Goal: Task Accomplishment & Management: Manage account settings

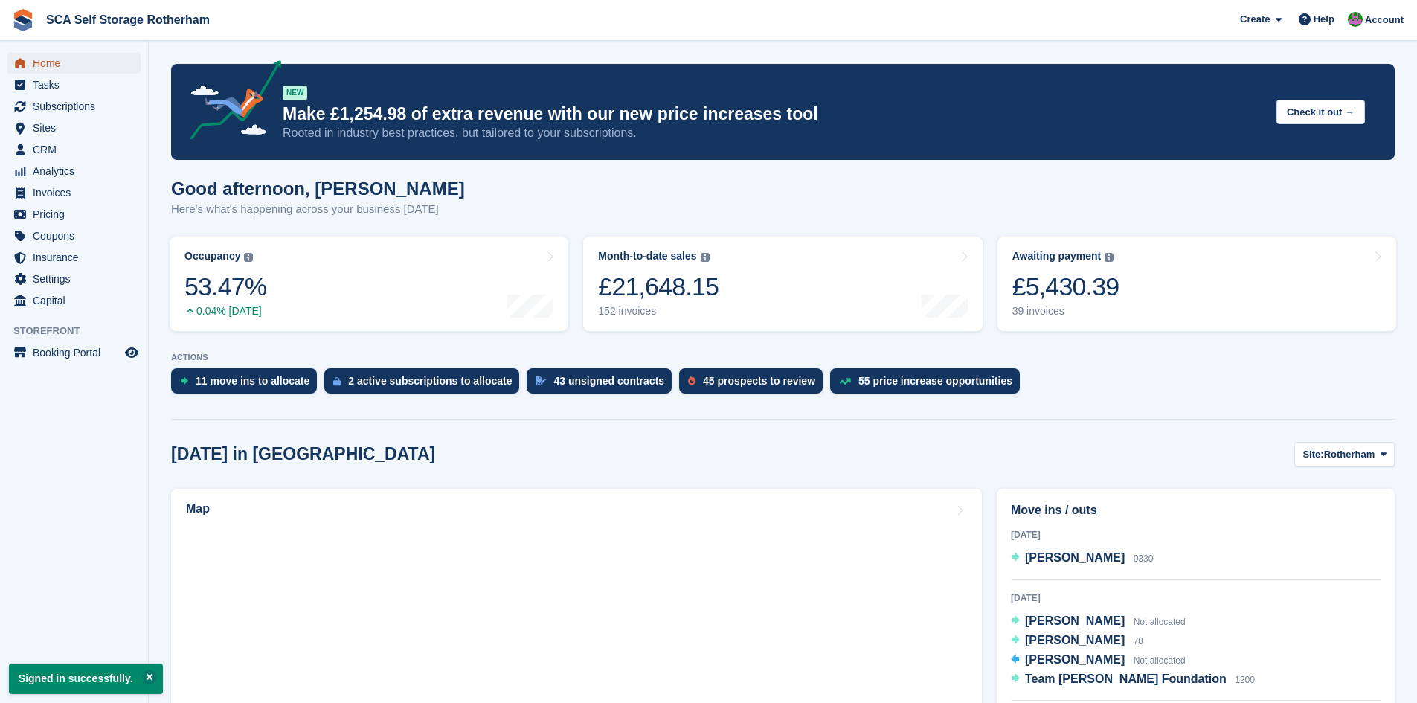
click at [45, 60] on span "Home" at bounding box center [77, 63] width 89 height 21
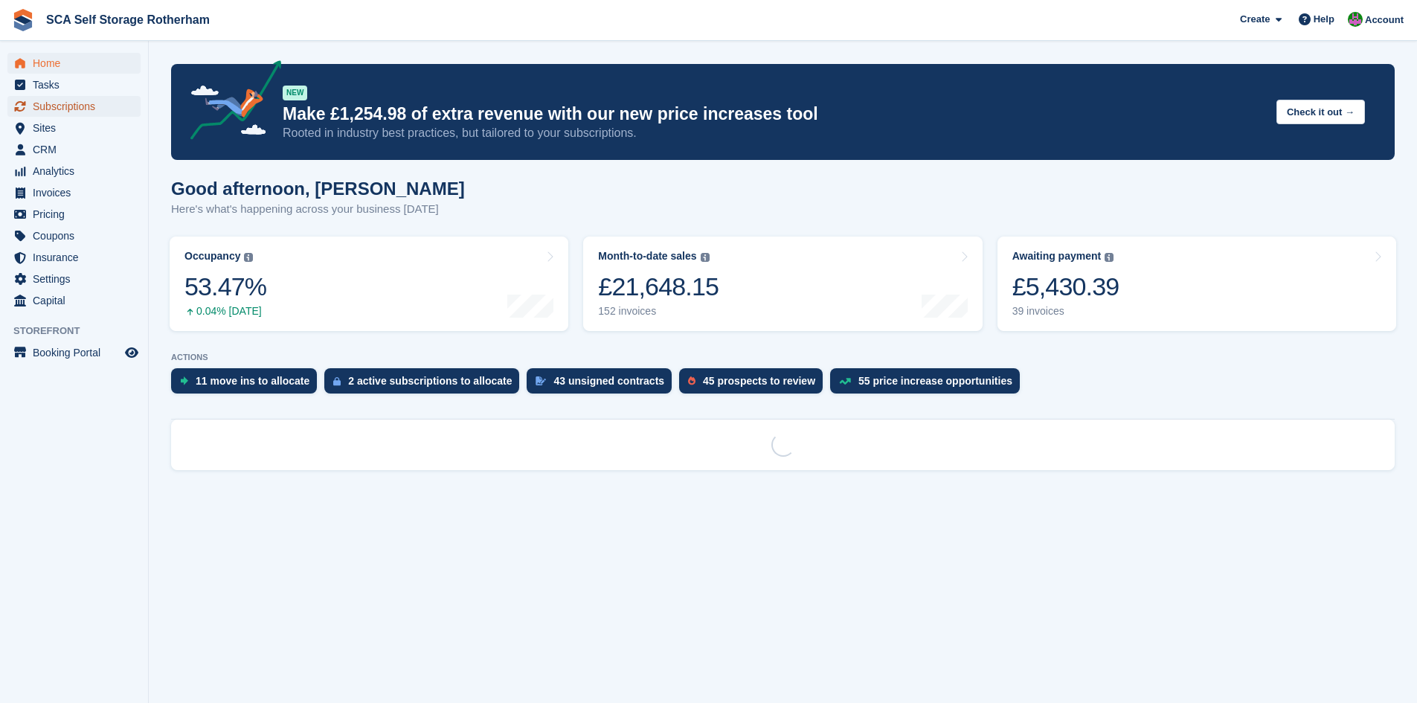
click at [88, 108] on span "Subscriptions" at bounding box center [77, 106] width 89 height 21
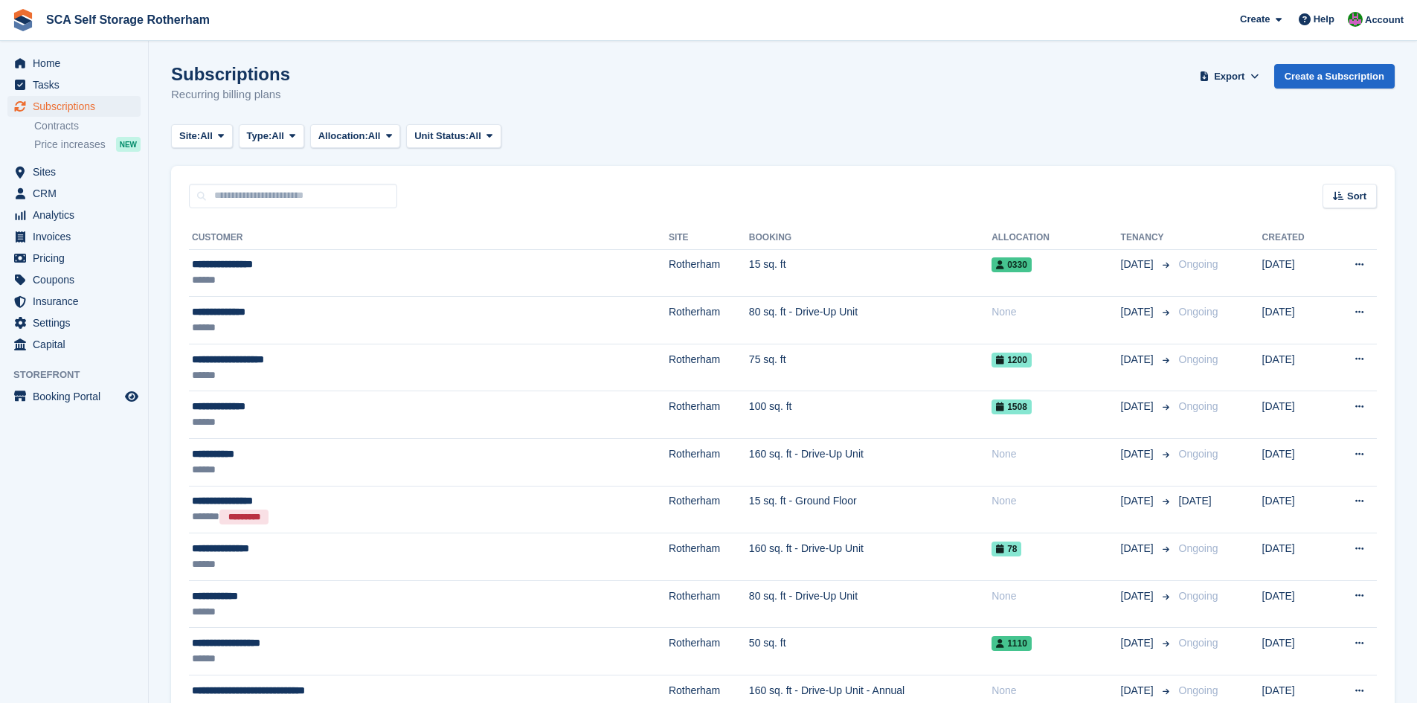
click at [332, 205] on input "text" at bounding box center [293, 196] width 208 height 25
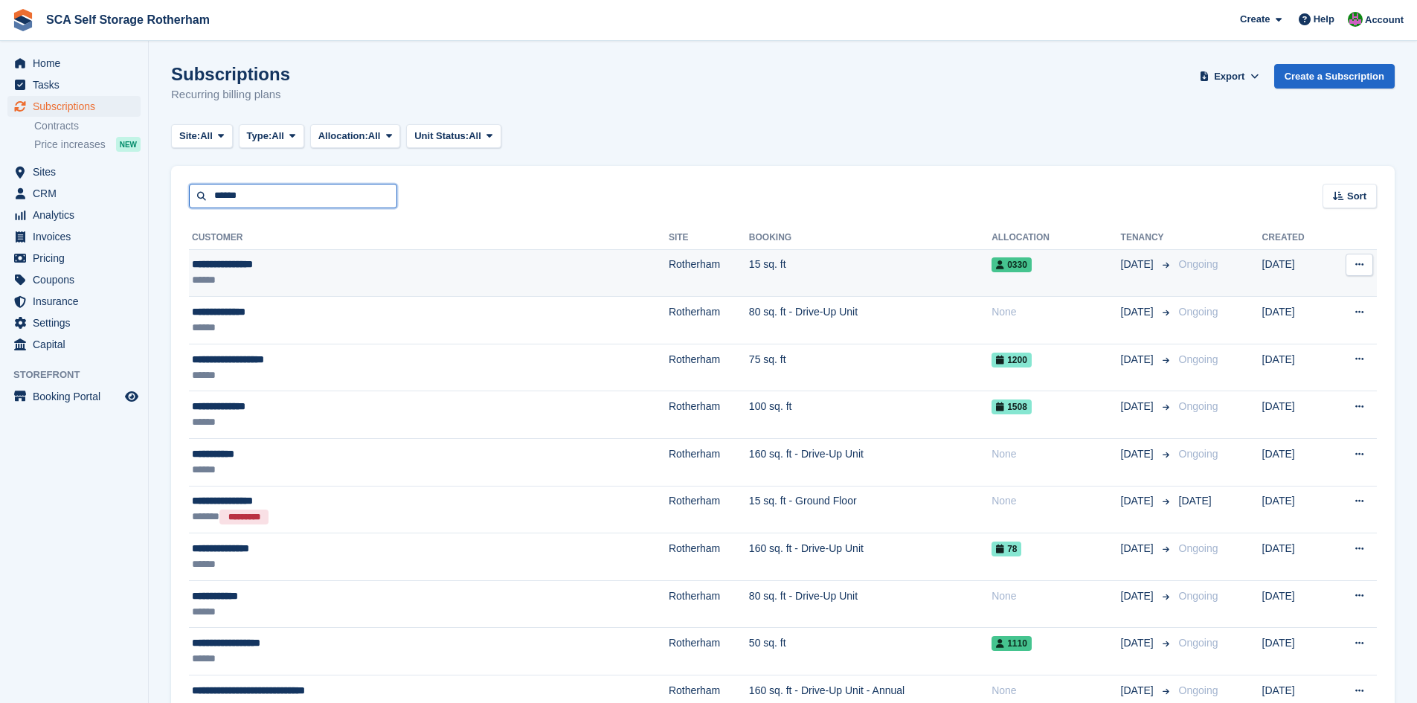
type input "******"
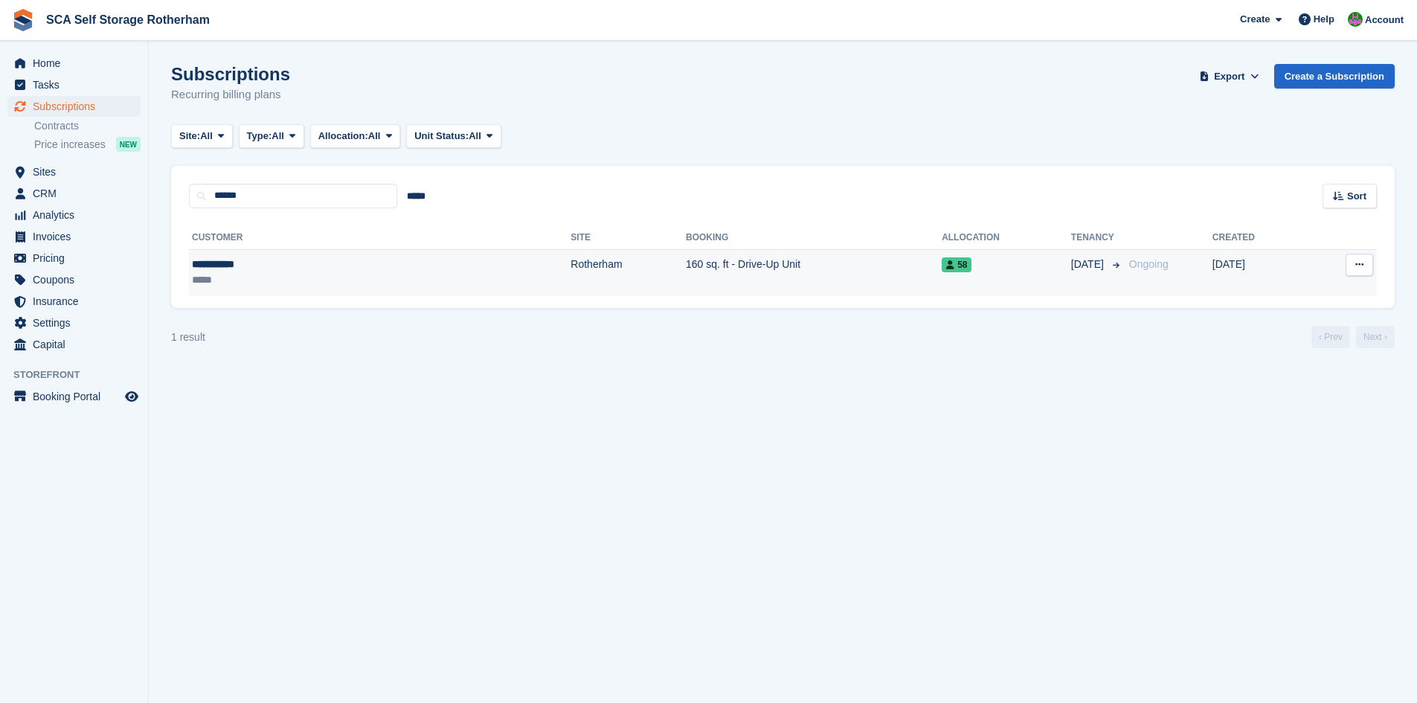
click at [570, 274] on td "Rotherham" at bounding box center [627, 272] width 115 height 47
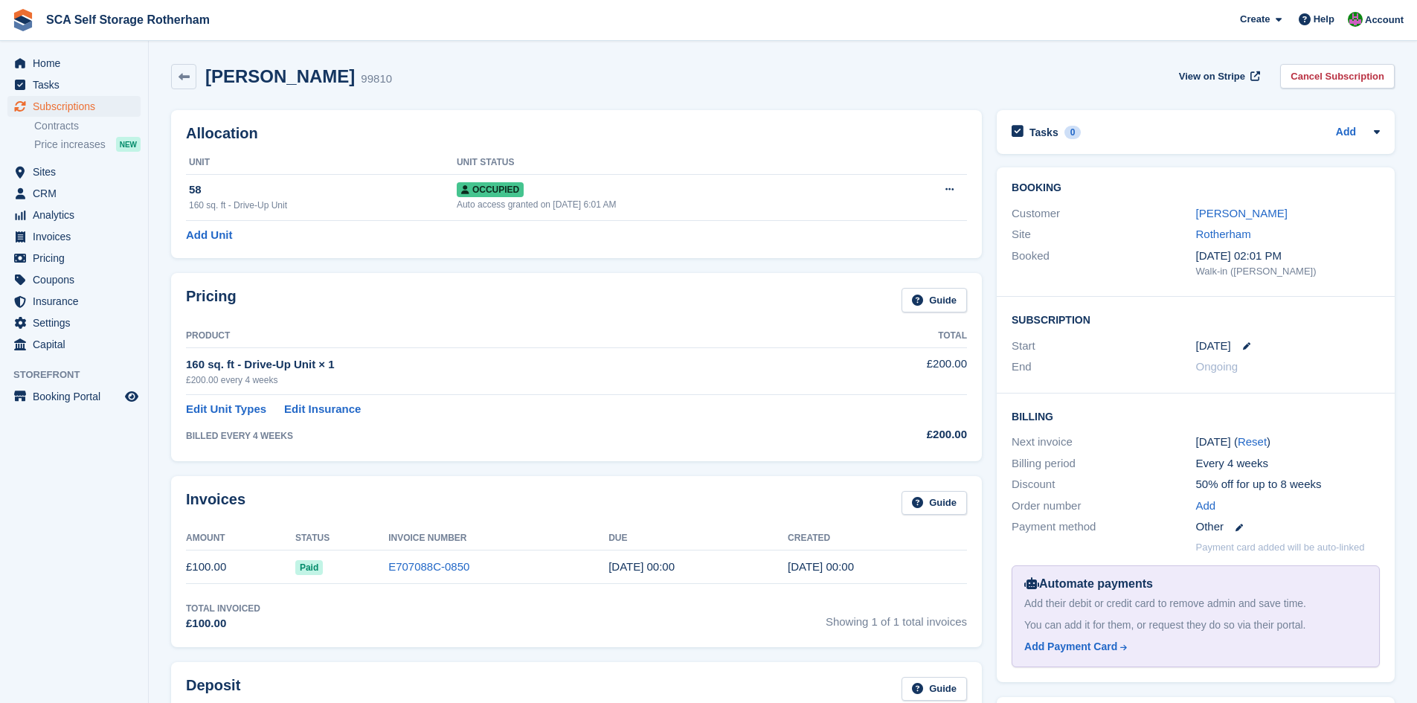
click at [673, 318] on div "Pricing Guide" at bounding box center [576, 304] width 781 height 33
click at [1010, 400] on div "Billing Next invoice 17 Sep ( Reset ) Billing period Every 4 weeks Discount 50%…" at bounding box center [1195, 537] width 398 height 289
click at [1244, 348] on icon at bounding box center [1246, 345] width 7 height 7
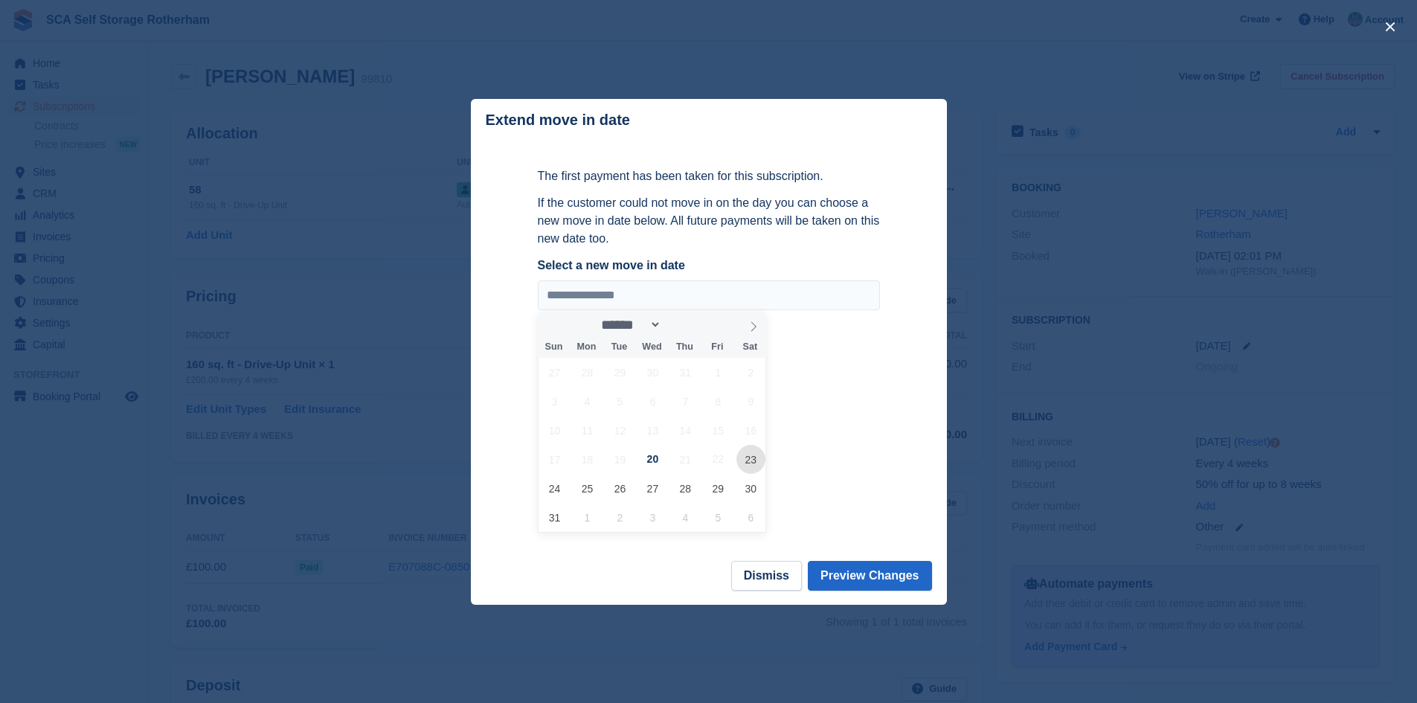
click at [750, 466] on span "23" at bounding box center [750, 459] width 29 height 29
type input "**********"
click at [877, 584] on button "Preview Changes" at bounding box center [870, 576] width 124 height 30
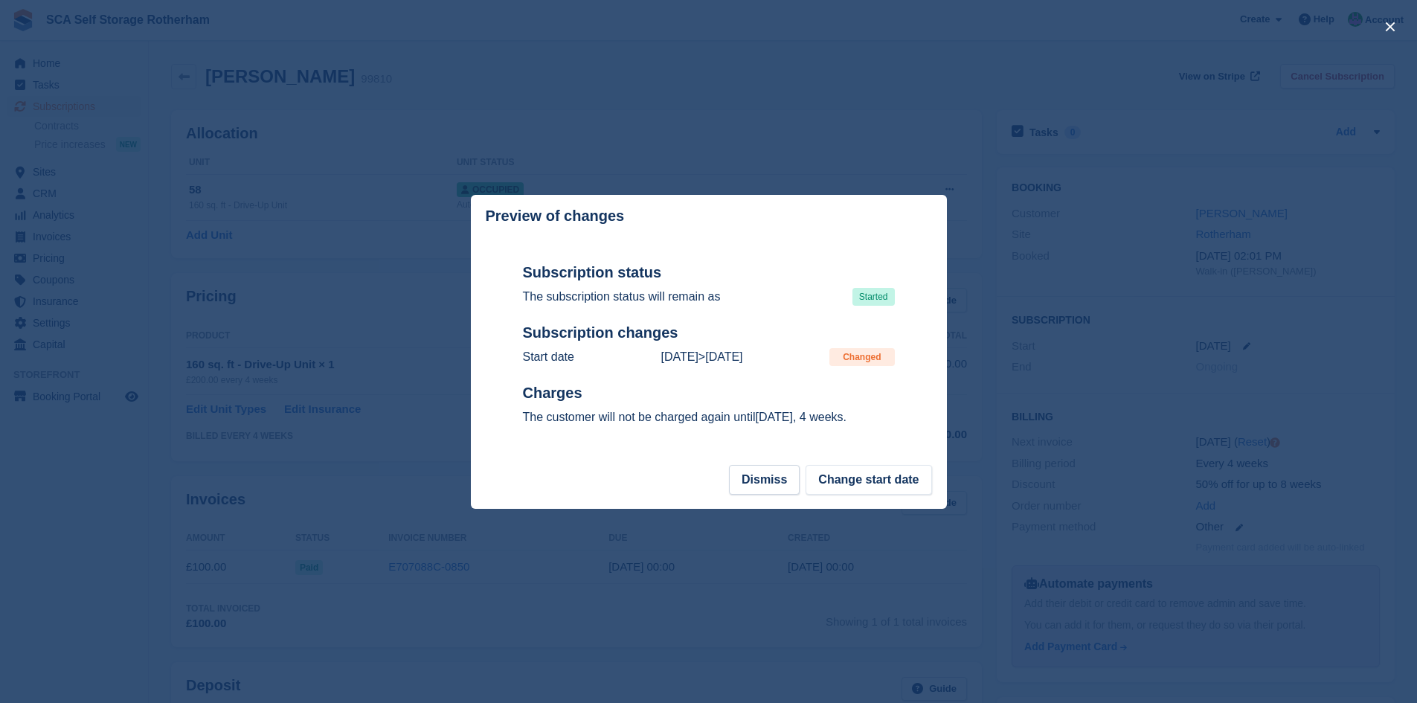
click at [887, 499] on footer "Dismiss Change start date" at bounding box center [709, 487] width 476 height 44
click at [886, 486] on button "Change start date" at bounding box center [868, 480] width 126 height 30
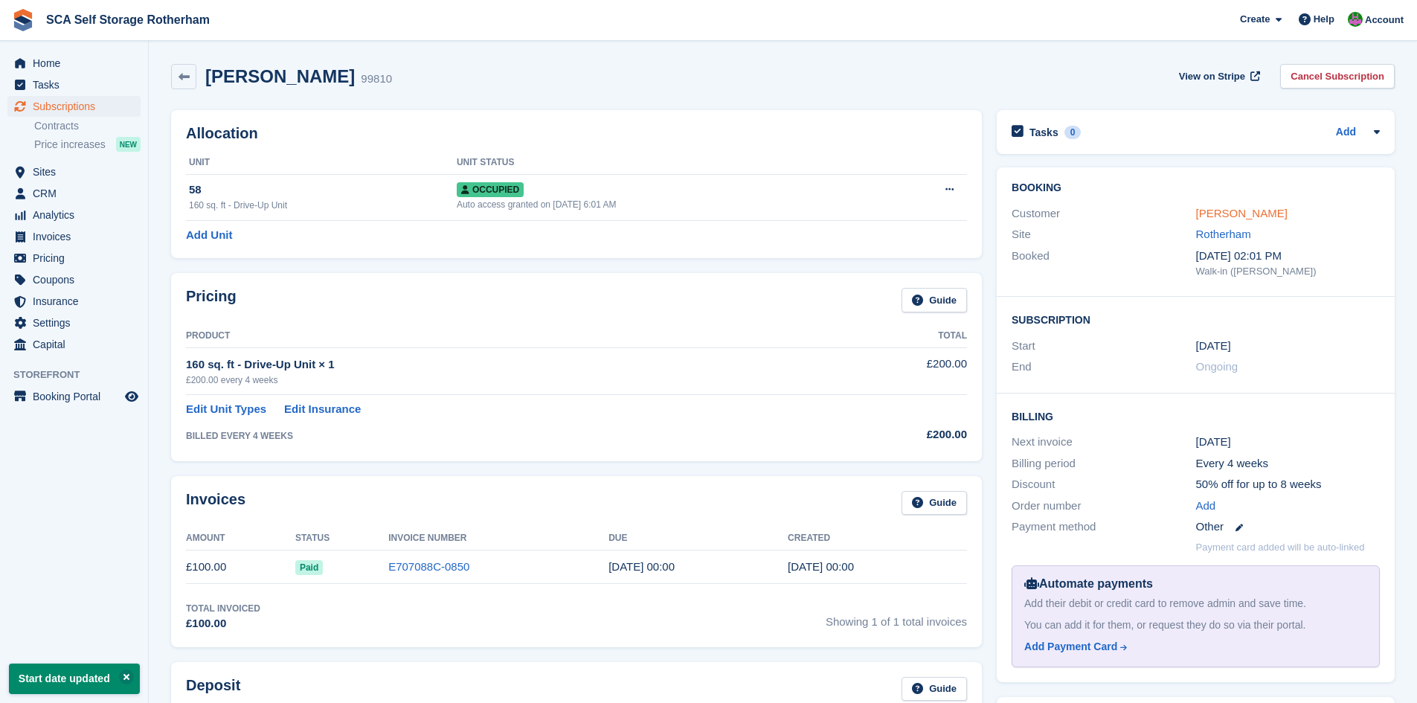
click at [1217, 210] on link "[PERSON_NAME]" at bounding box center [1241, 213] width 91 height 13
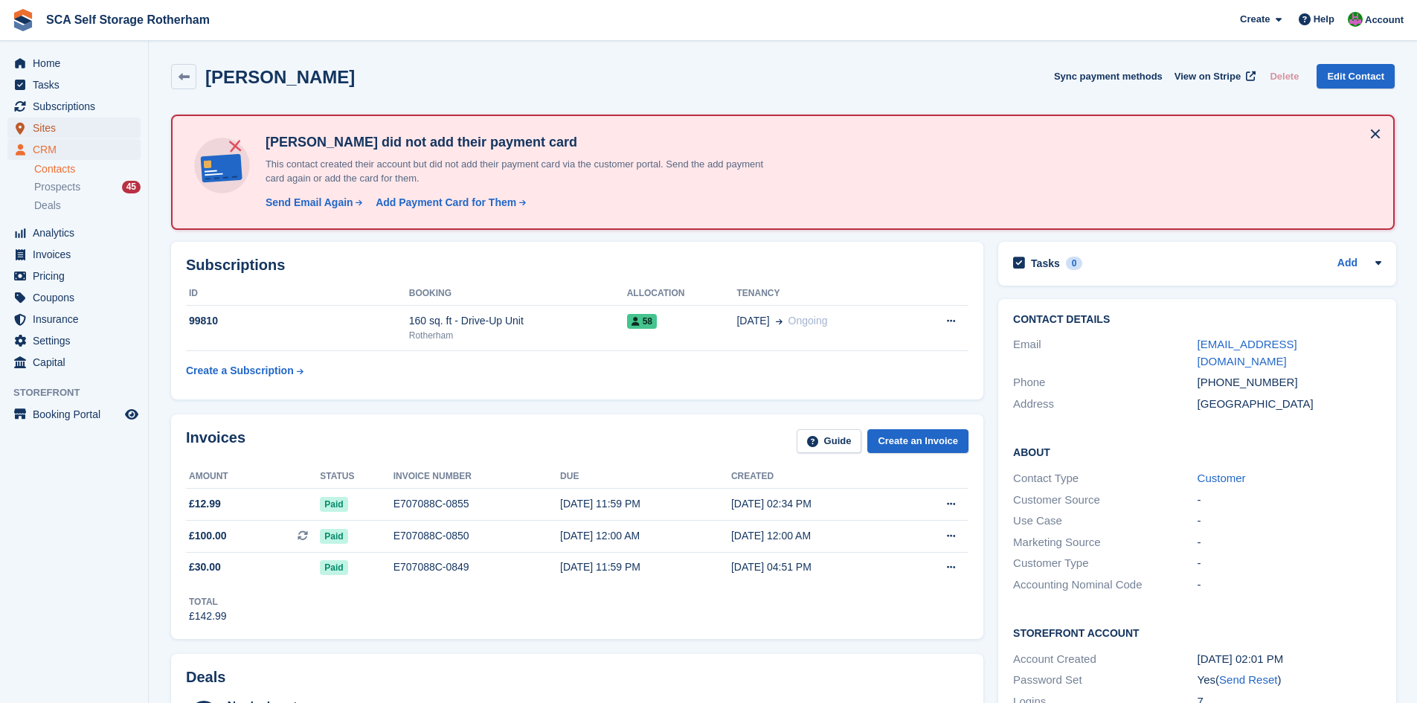
click at [74, 130] on span "Sites" at bounding box center [77, 127] width 89 height 21
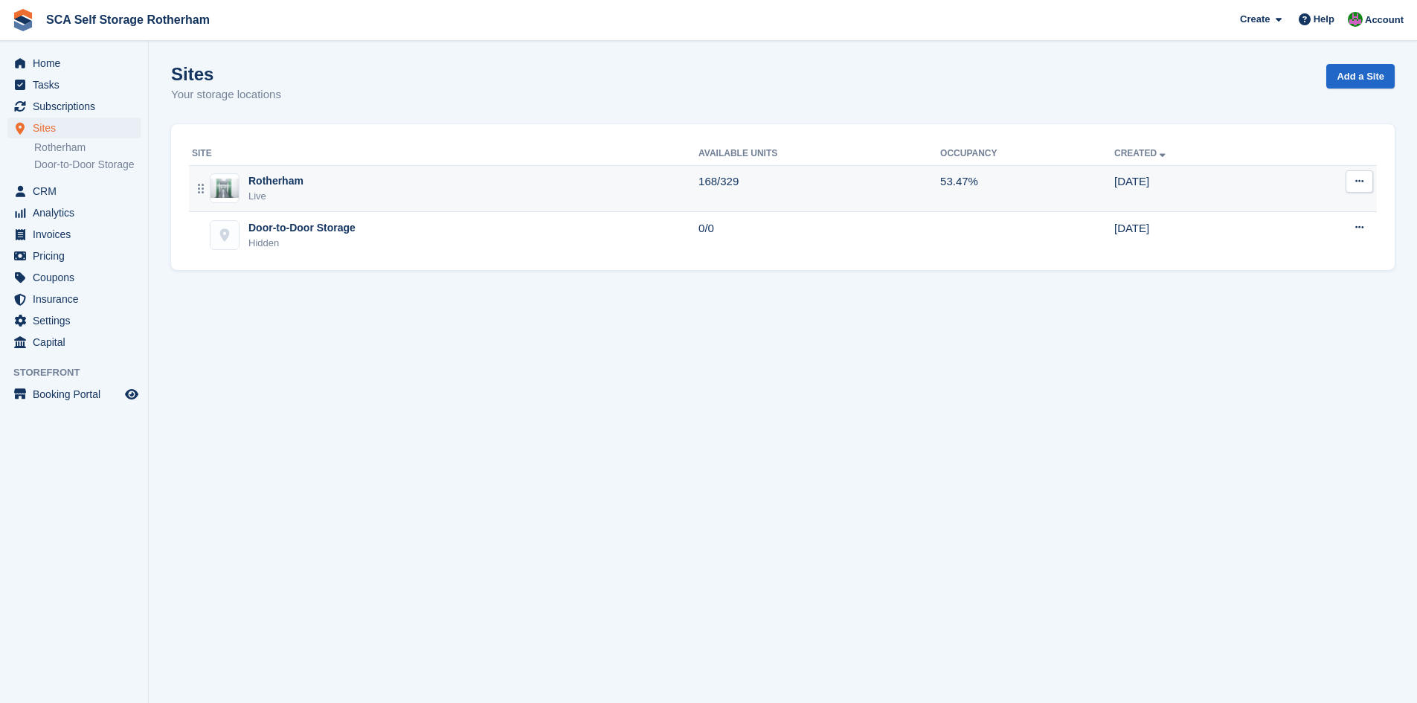
click at [297, 199] on div "Live" at bounding box center [275, 196] width 55 height 15
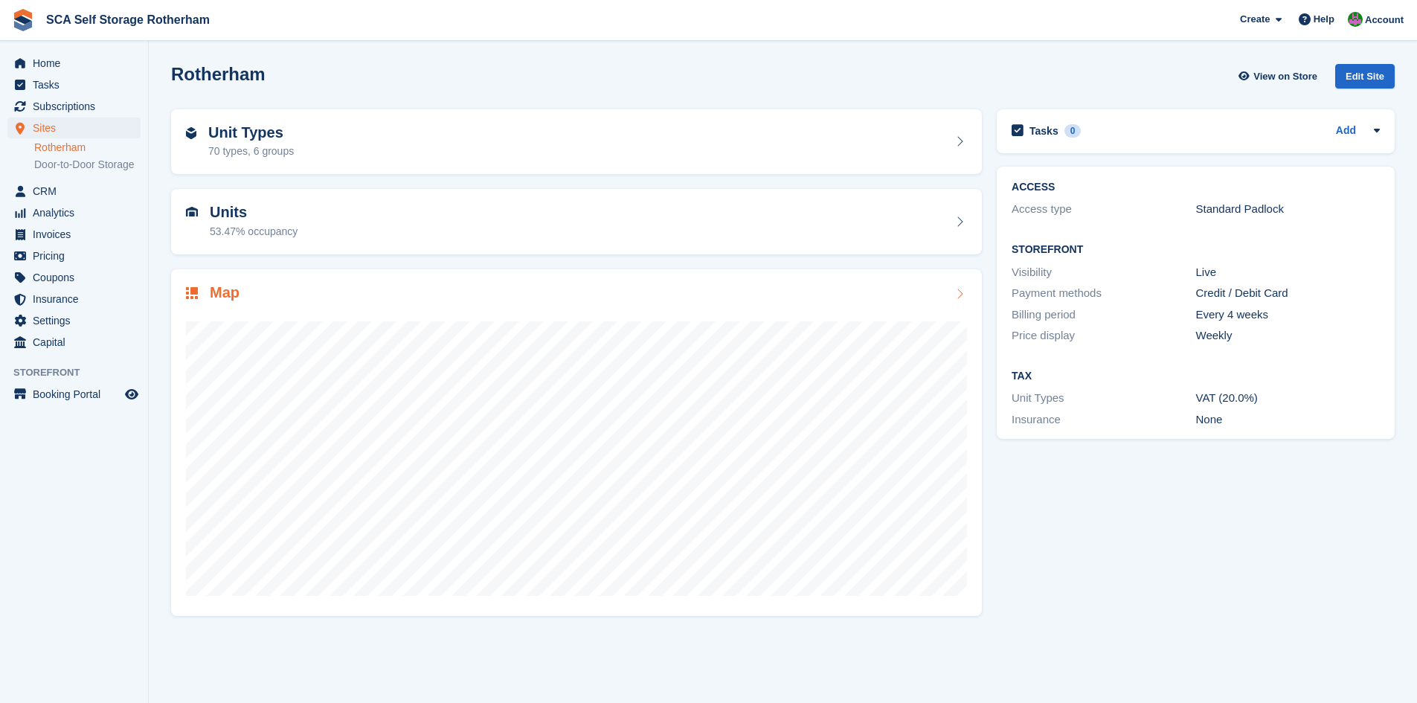
click at [228, 293] on h2 "Map" at bounding box center [225, 292] width 30 height 17
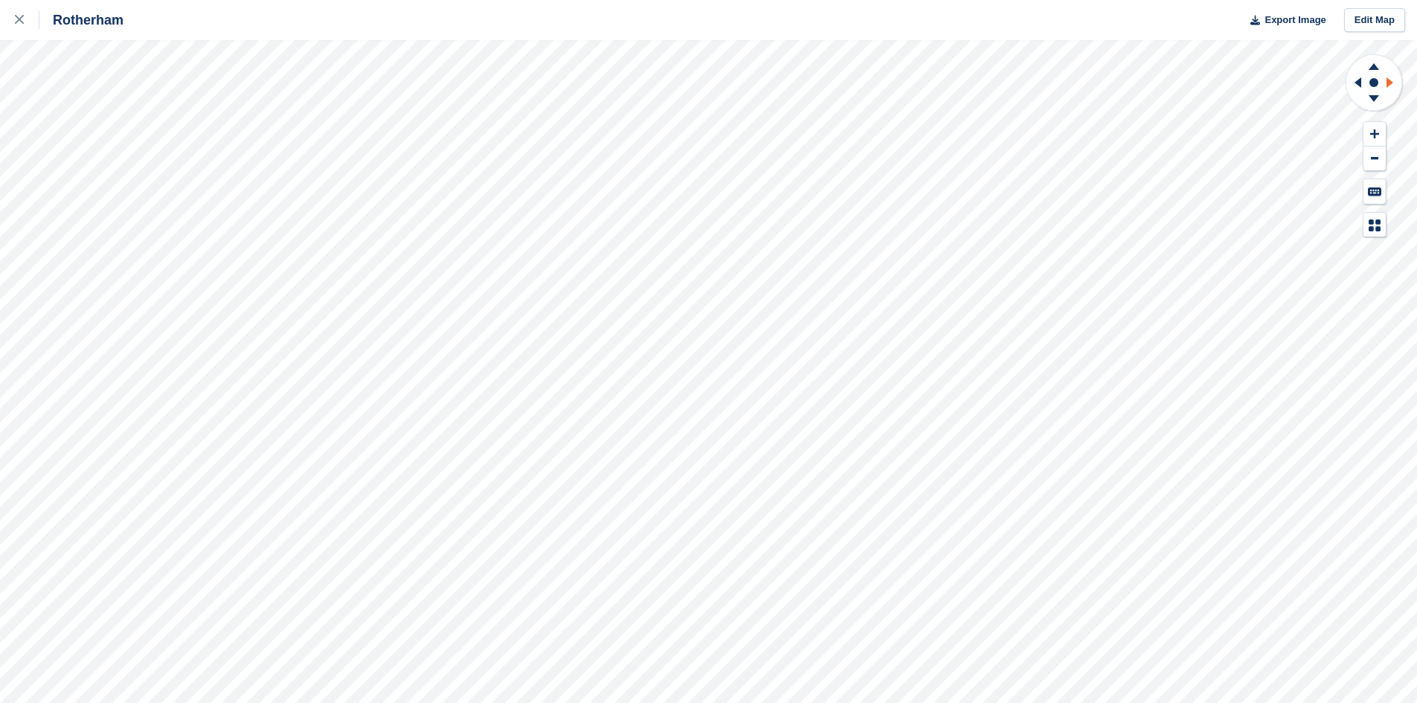
click at [1395, 85] on icon at bounding box center [1391, 82] width 19 height 39
click at [1371, 100] on icon at bounding box center [1373, 100] width 39 height 19
click at [24, 16] on div at bounding box center [27, 20] width 25 height 18
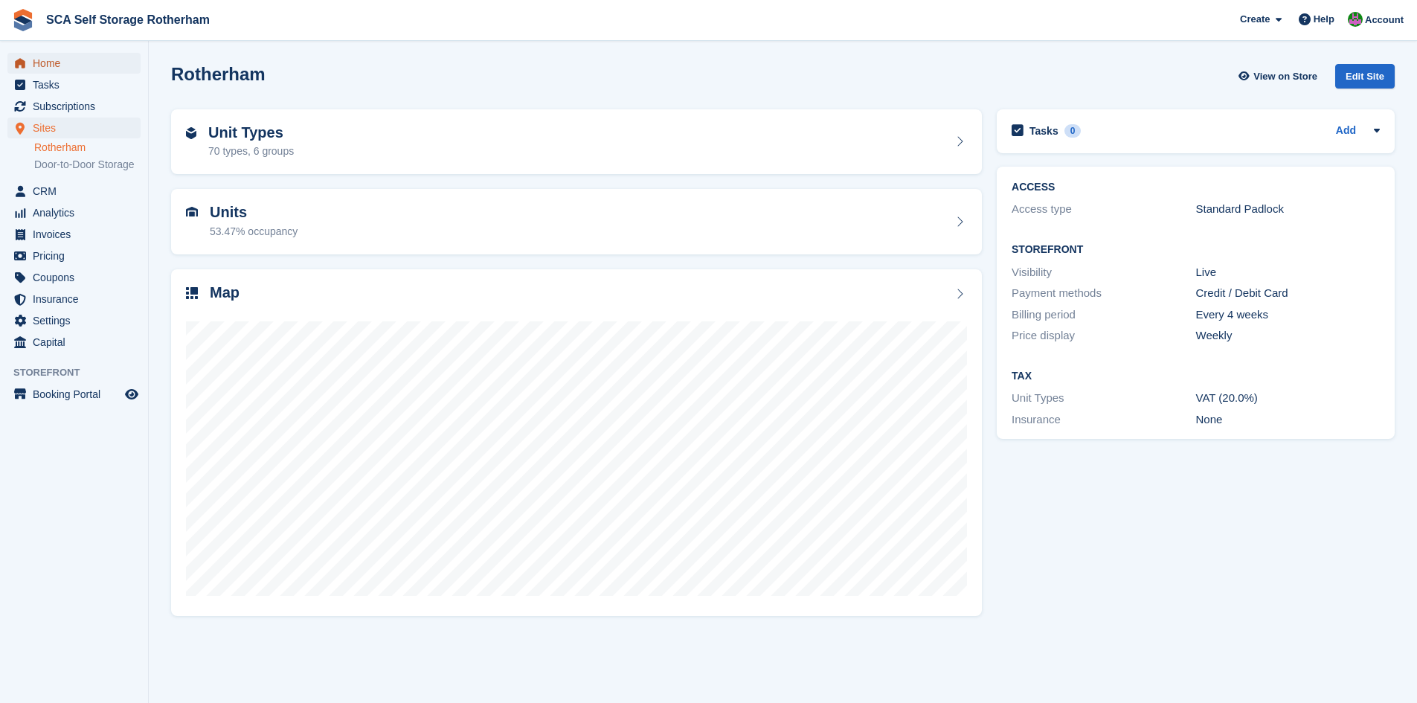
click at [71, 57] on span "Home" at bounding box center [77, 63] width 89 height 21
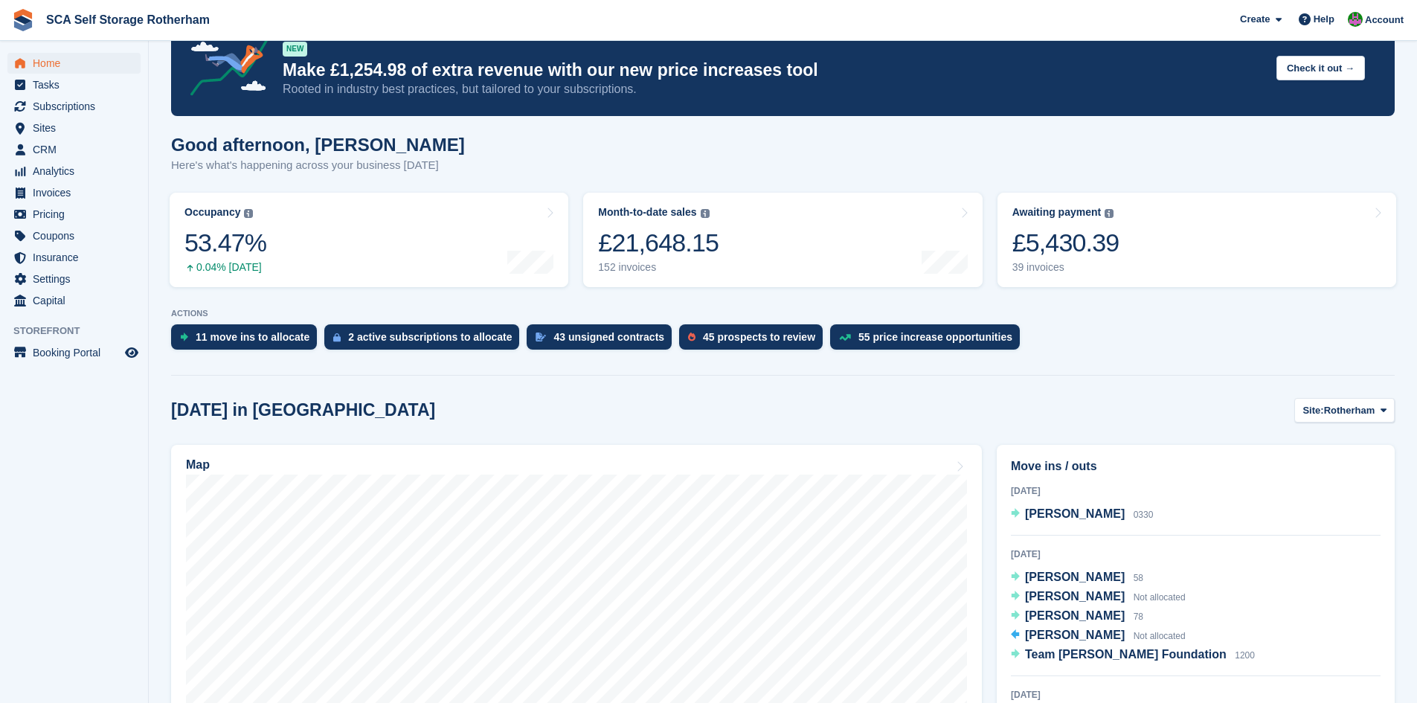
scroll to position [223, 0]
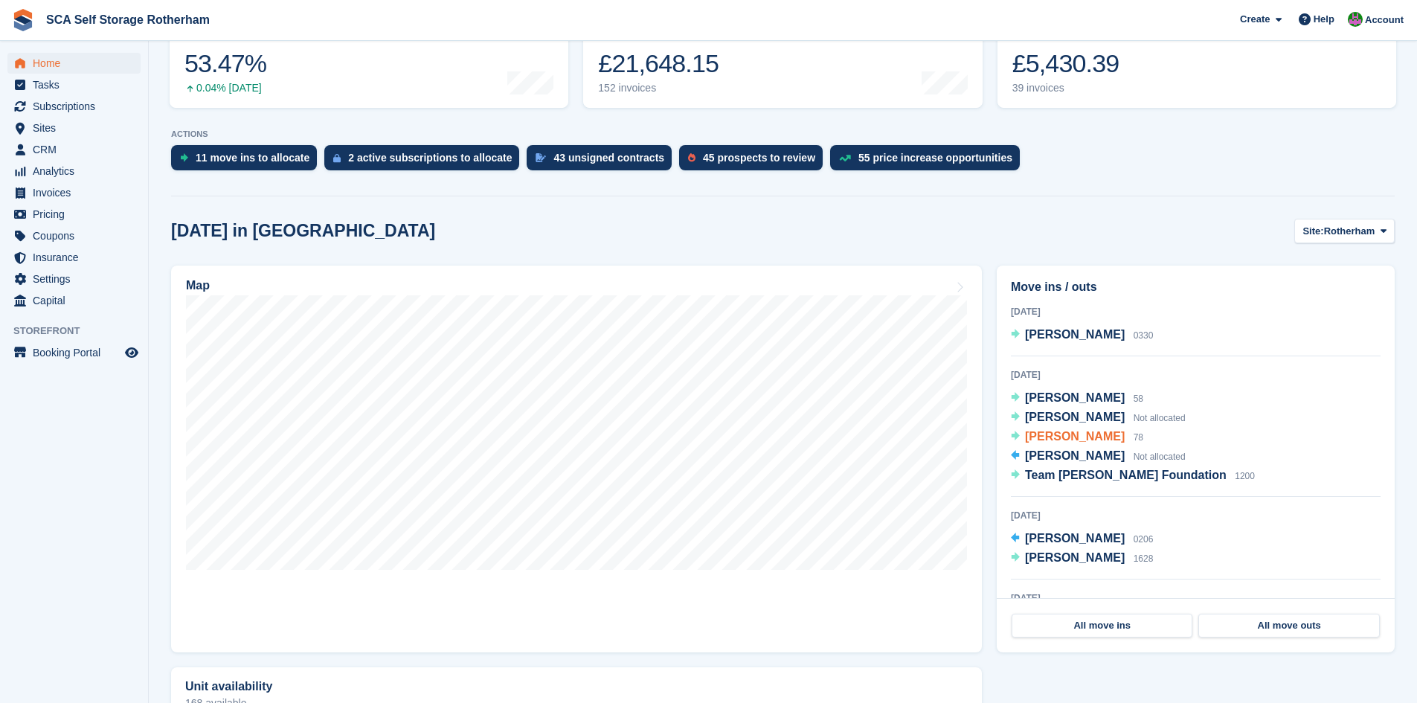
click at [1095, 440] on span "[PERSON_NAME]" at bounding box center [1075, 436] width 100 height 13
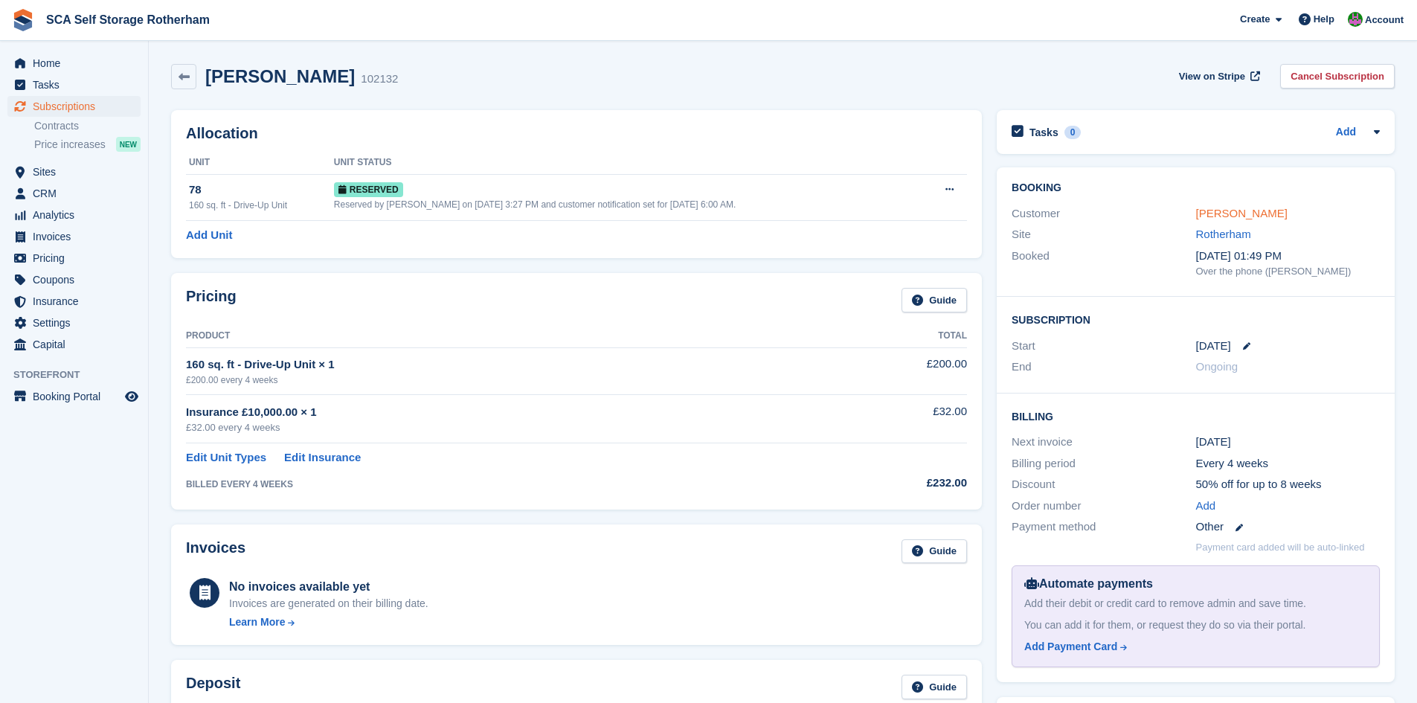
click at [1227, 213] on link "[PERSON_NAME]" at bounding box center [1241, 213] width 91 height 13
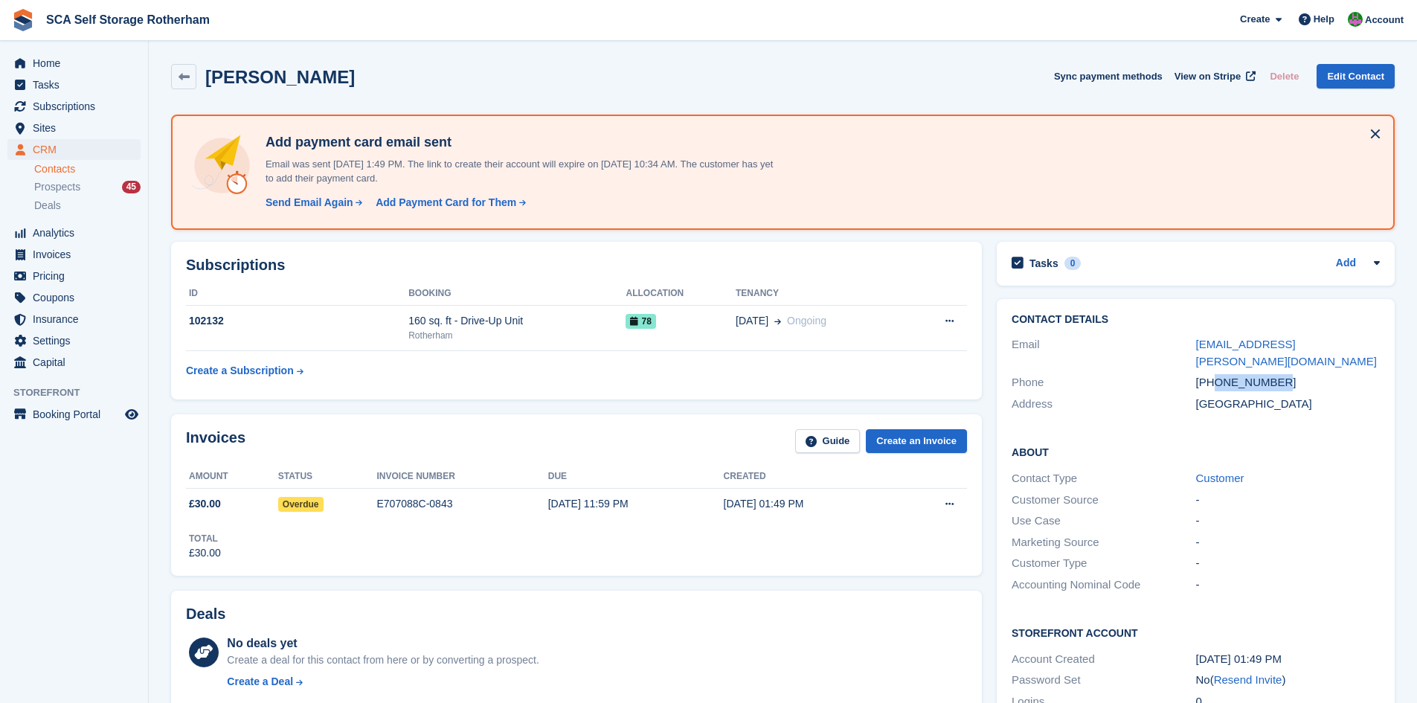
drag, startPoint x: 1281, startPoint y: 369, endPoint x: 1213, endPoint y: 369, distance: 67.7
click at [1213, 374] on div "[PHONE_NUMBER]" at bounding box center [1288, 382] width 184 height 17
copy div "7961712585"
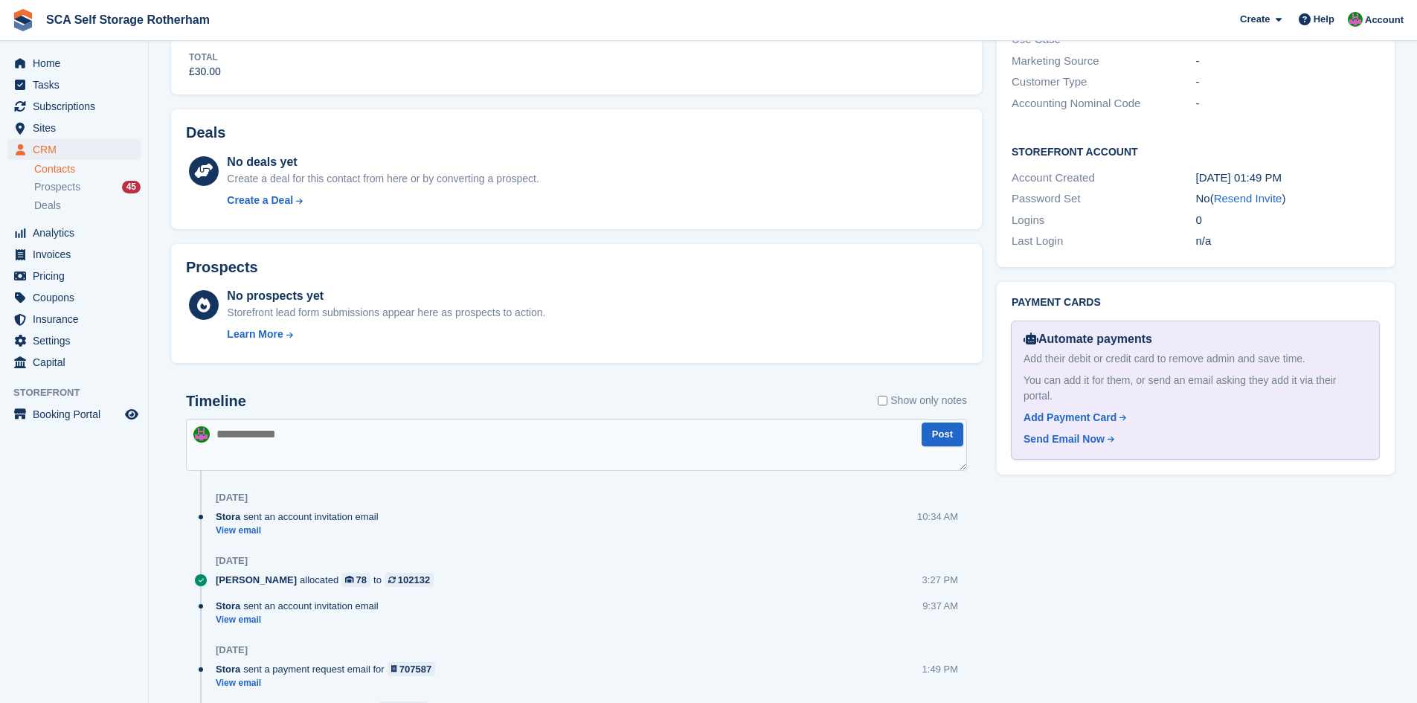
scroll to position [521, 0]
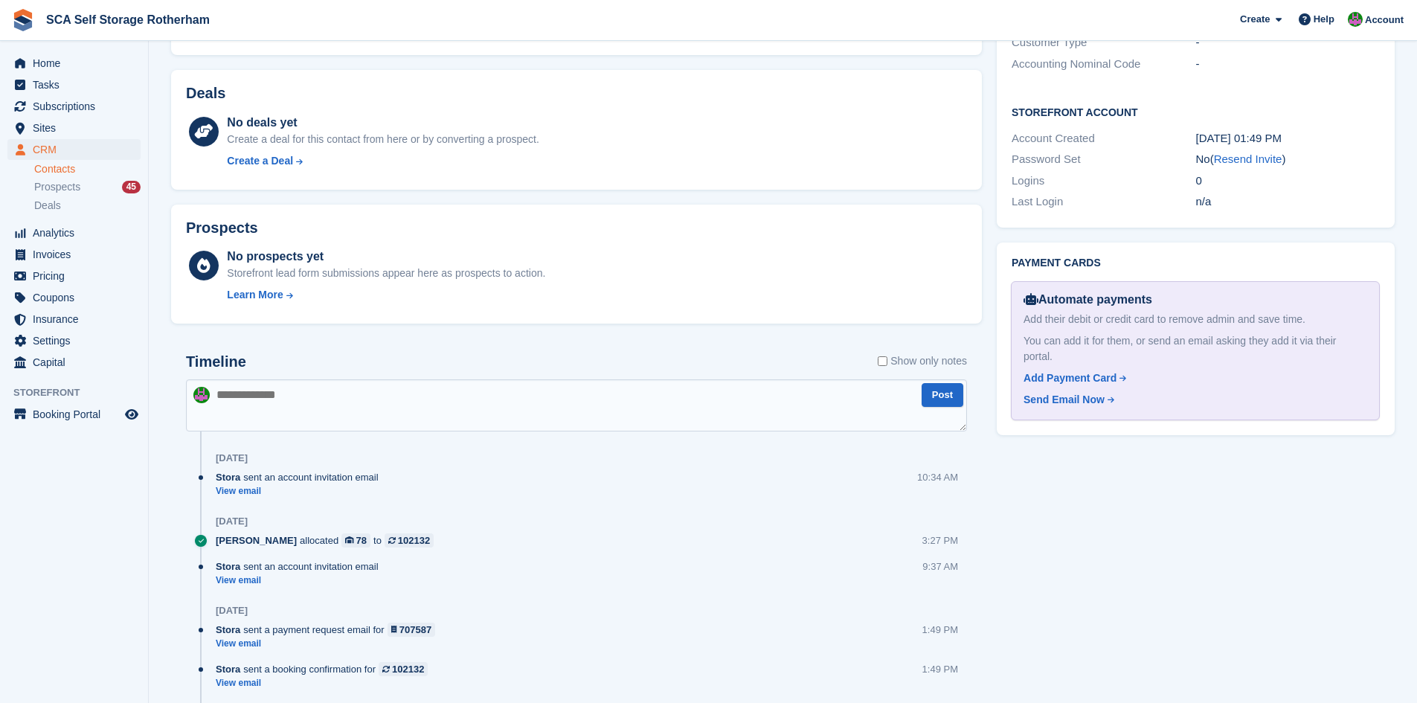
click at [542, 382] on textarea at bounding box center [576, 405] width 781 height 52
type textarea "**********"
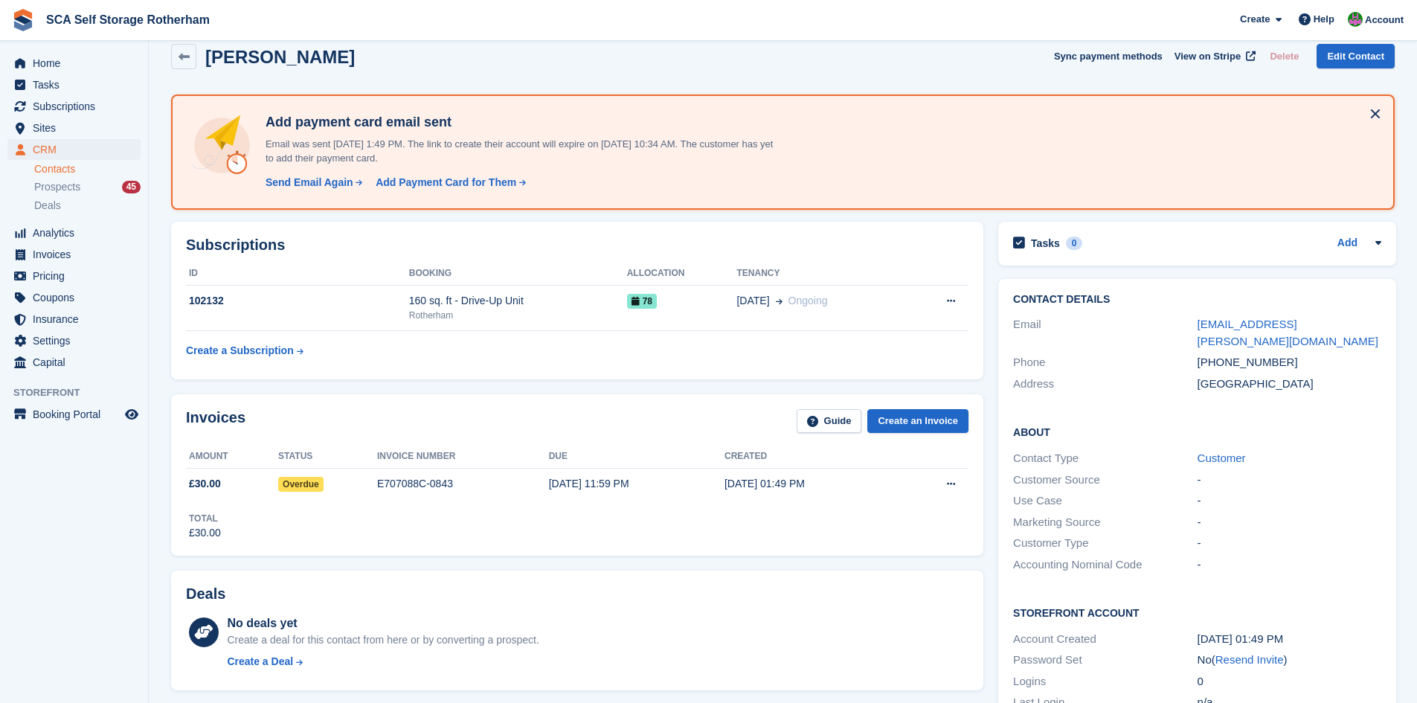
scroll to position [0, 0]
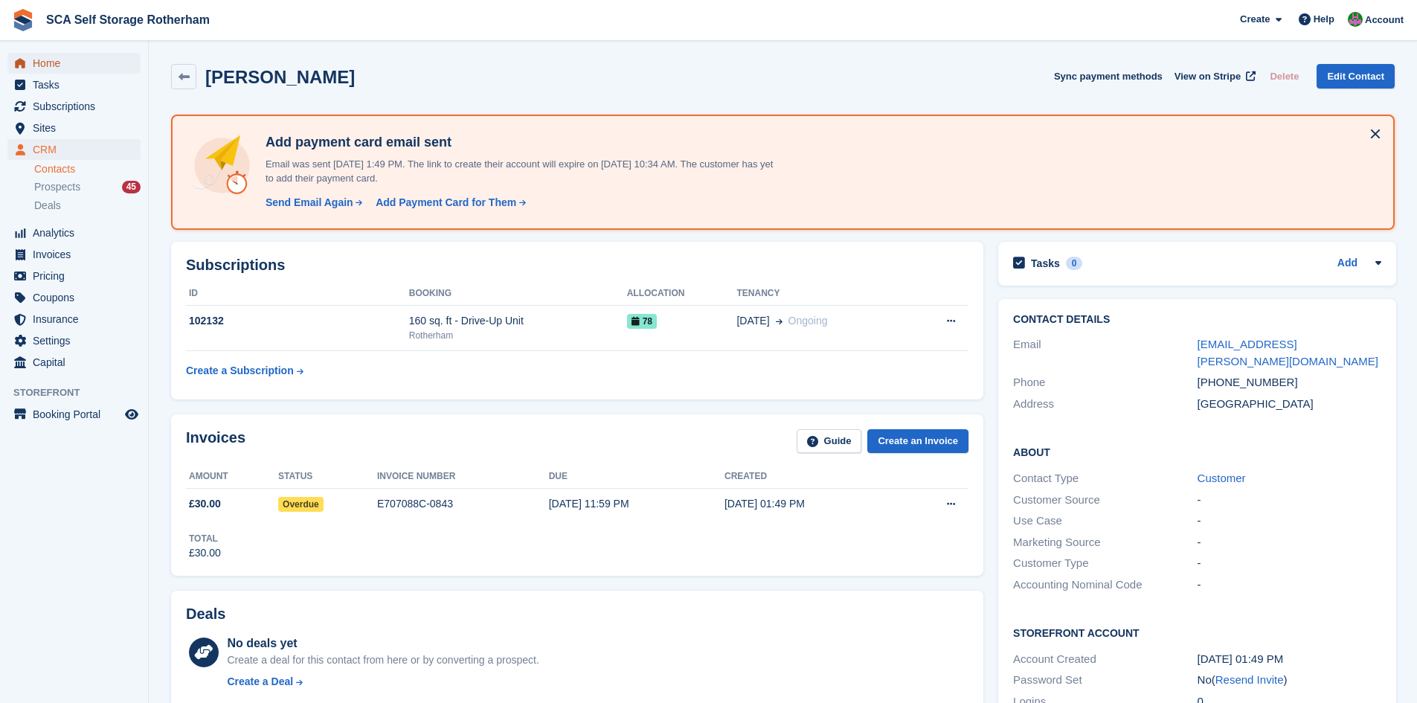
click at [68, 66] on span "Home" at bounding box center [77, 63] width 89 height 21
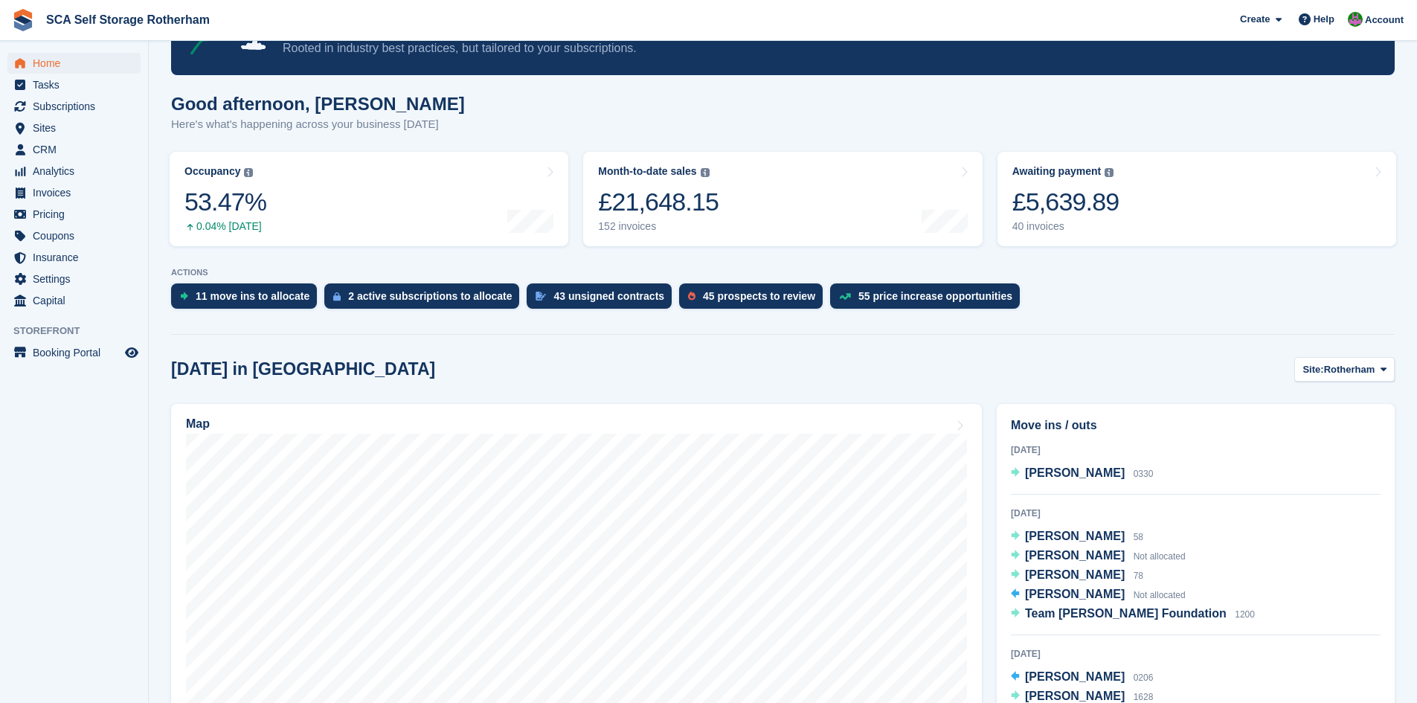
scroll to position [316, 0]
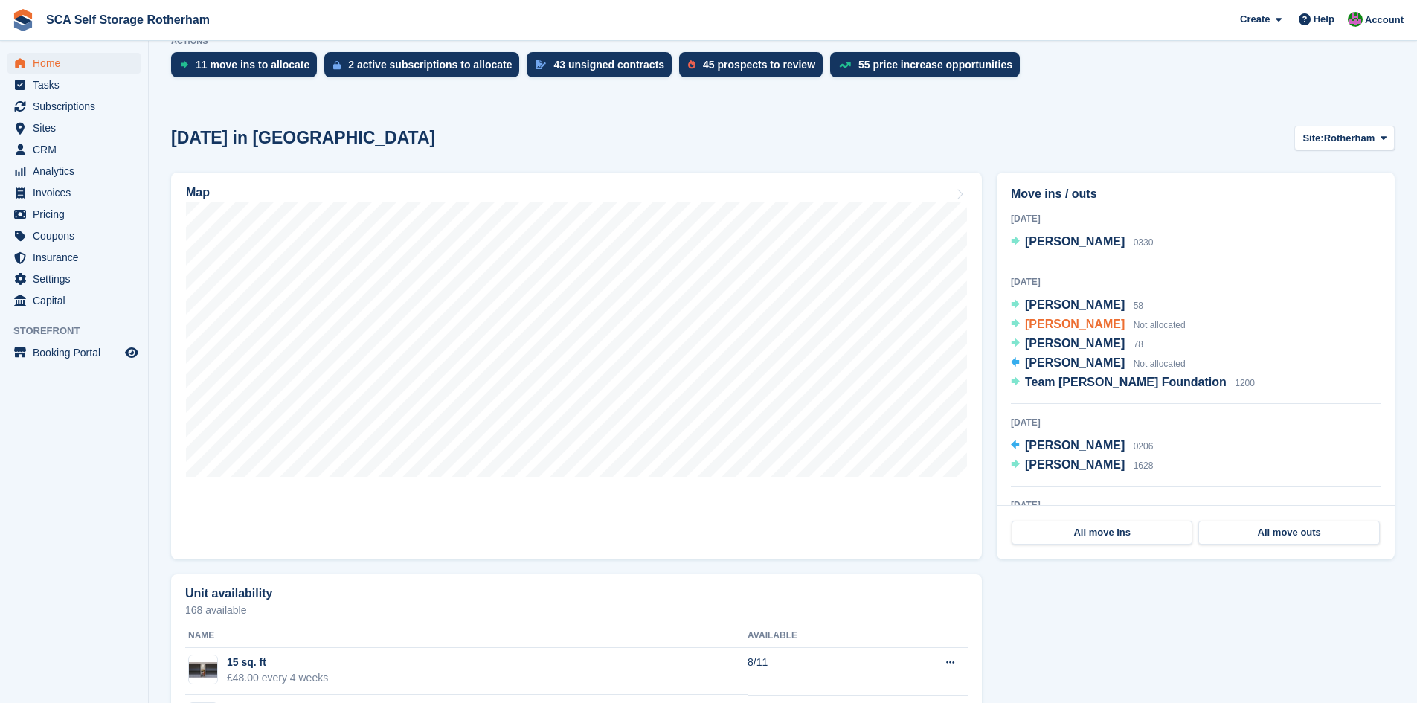
click at [1067, 329] on span "[PERSON_NAME]" at bounding box center [1075, 324] width 100 height 13
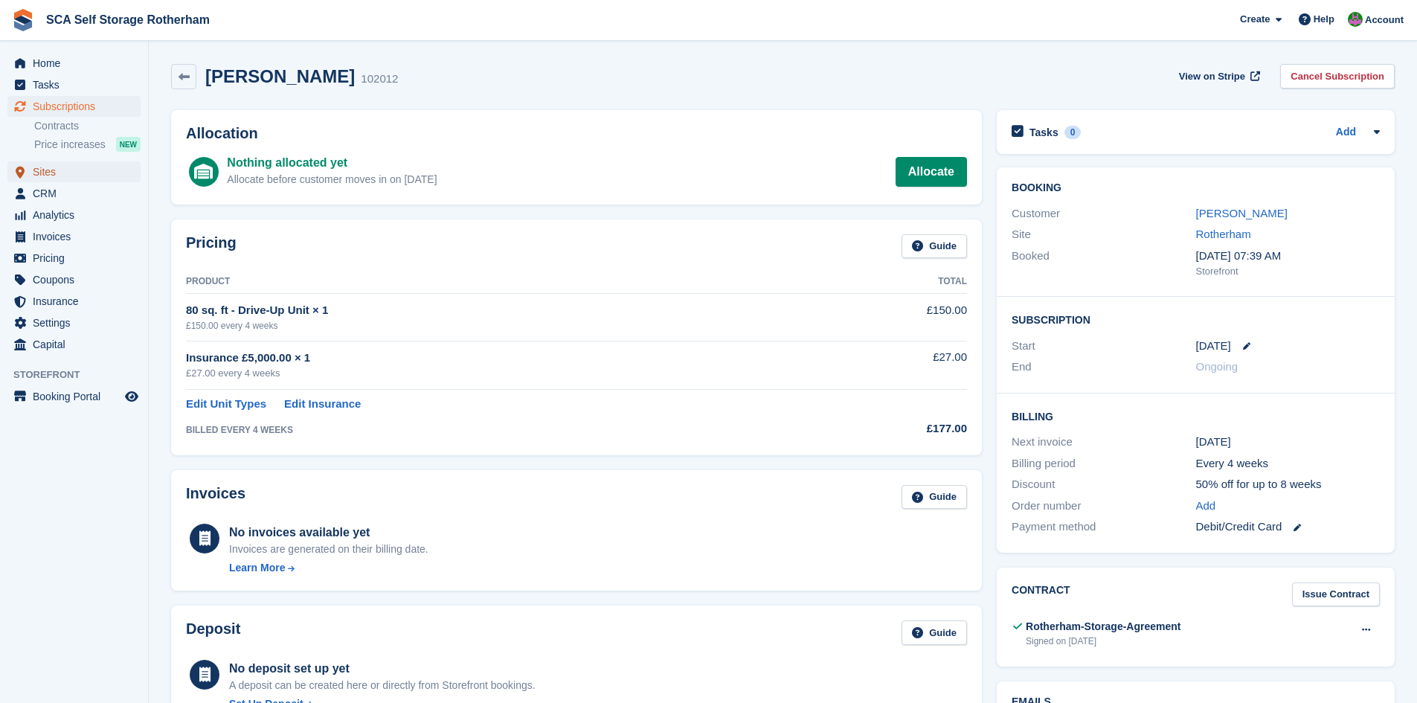
click at [47, 170] on span "Sites" at bounding box center [77, 171] width 89 height 21
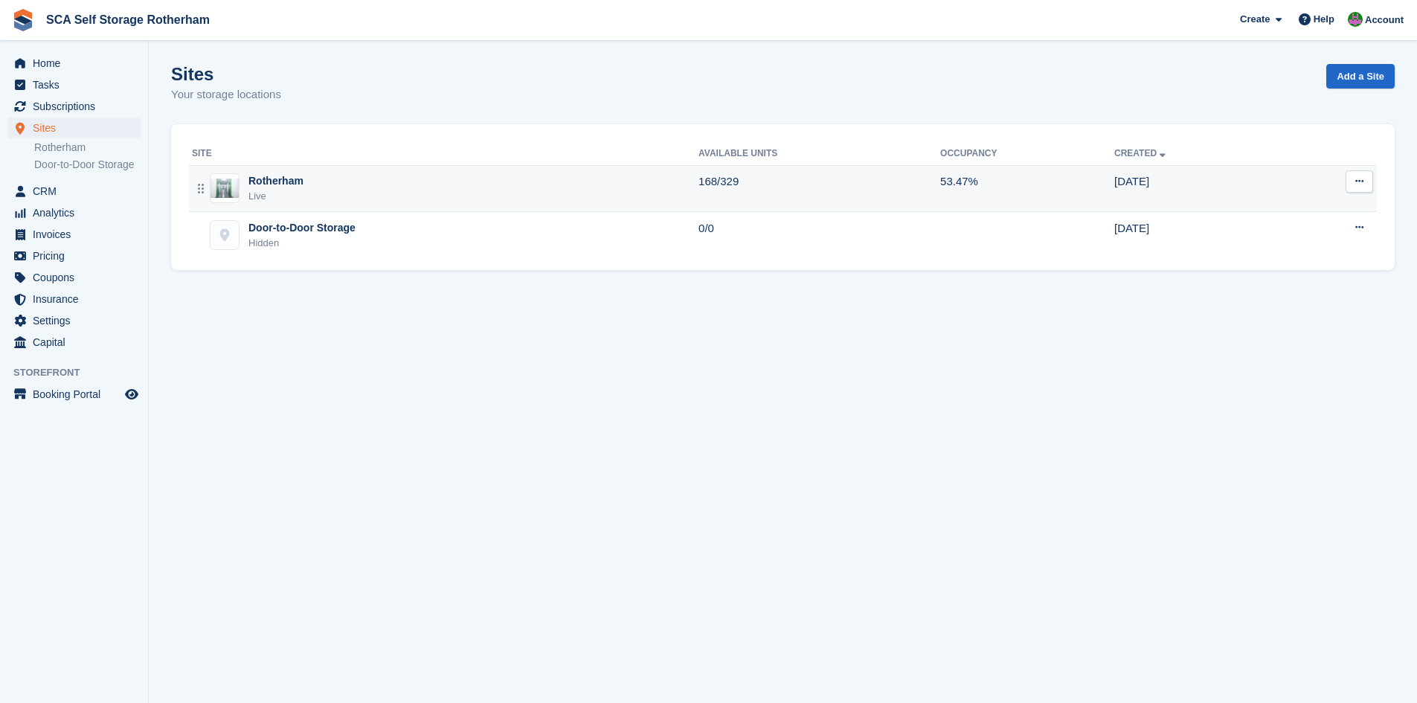
click at [298, 193] on div "Live" at bounding box center [275, 196] width 55 height 15
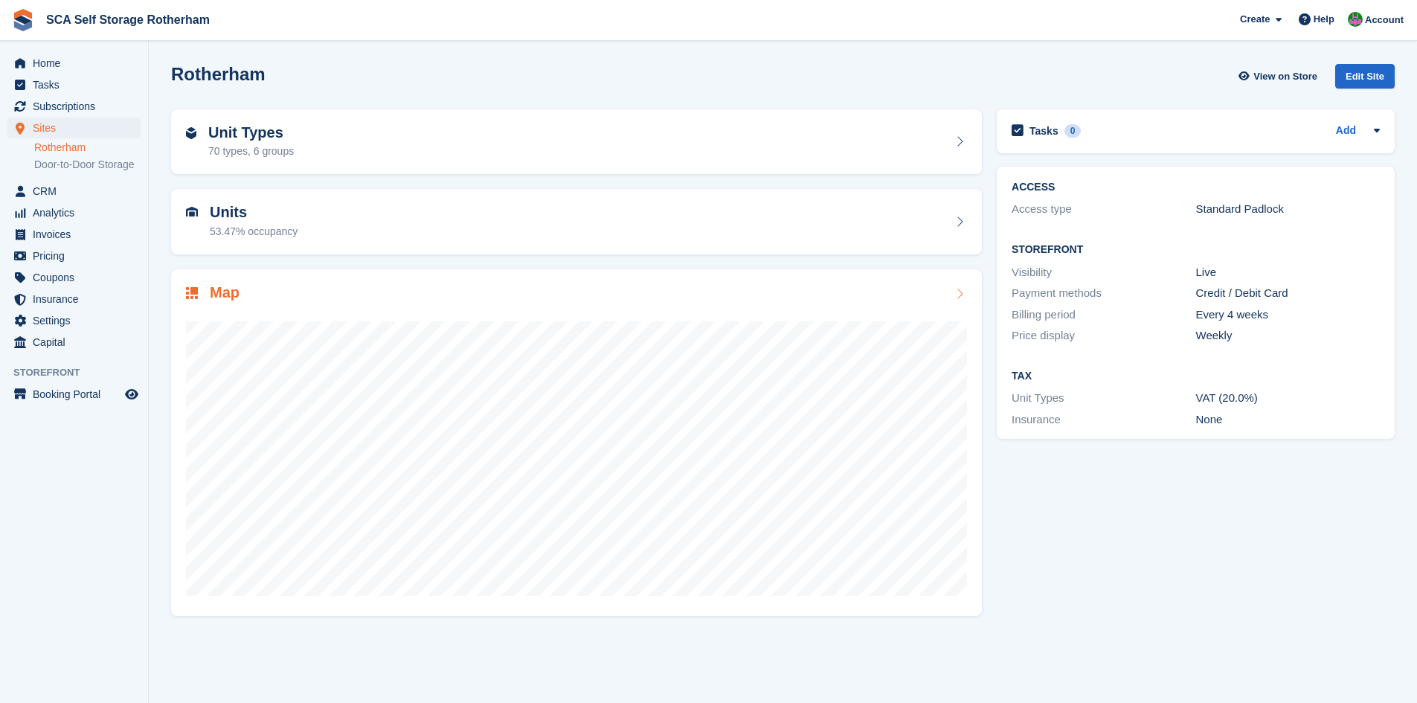
click at [220, 286] on h2 "Map" at bounding box center [225, 292] width 30 height 17
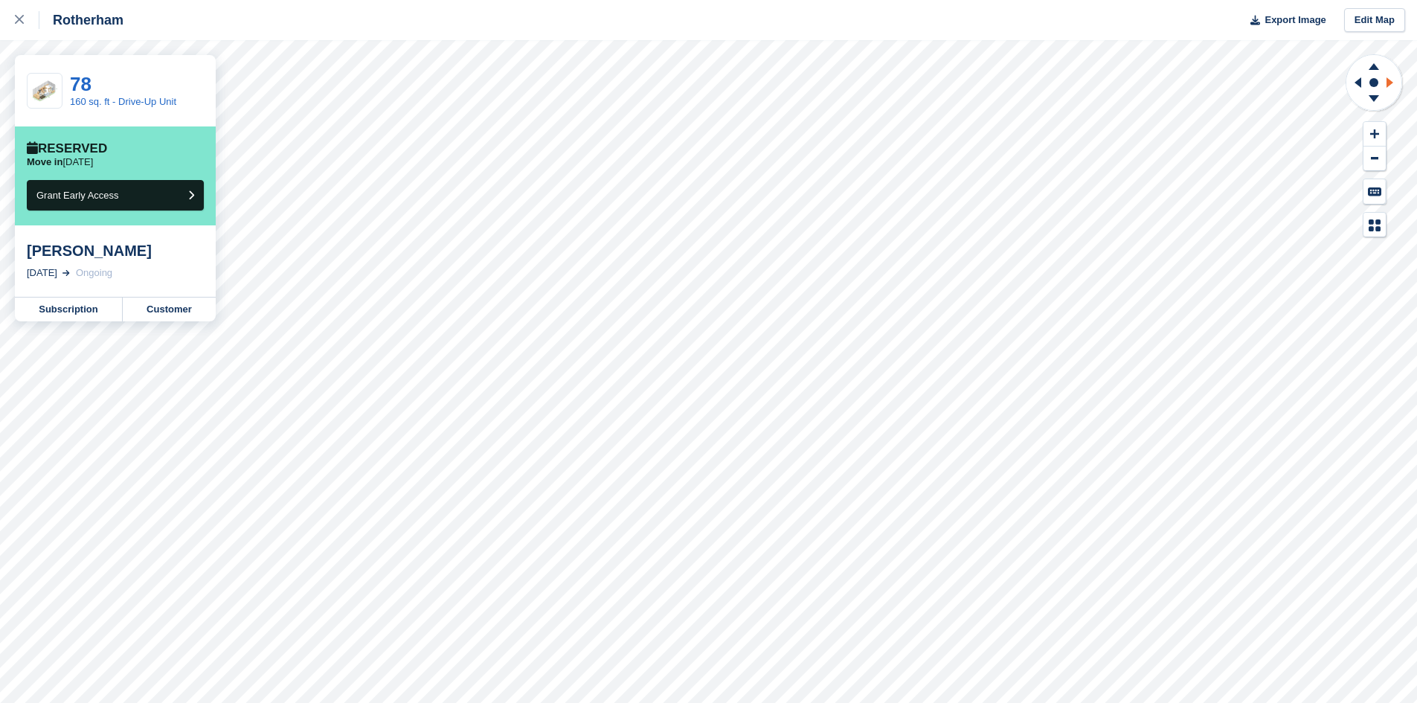
click at [1388, 85] on icon at bounding box center [1389, 82] width 7 height 10
click at [58, 318] on link "Subscription" at bounding box center [69, 309] width 108 height 24
click at [13, 20] on link at bounding box center [19, 20] width 39 height 40
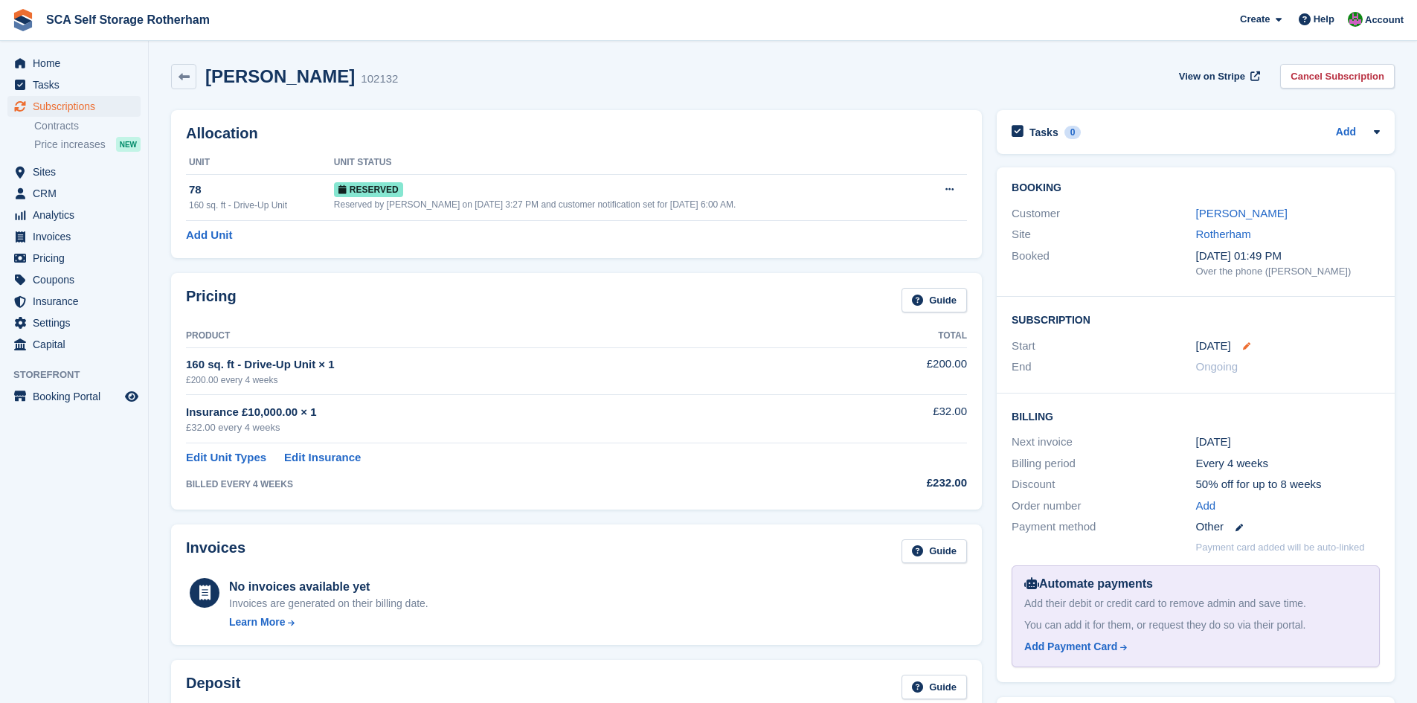
click at [1248, 344] on icon at bounding box center [1246, 345] width 7 height 7
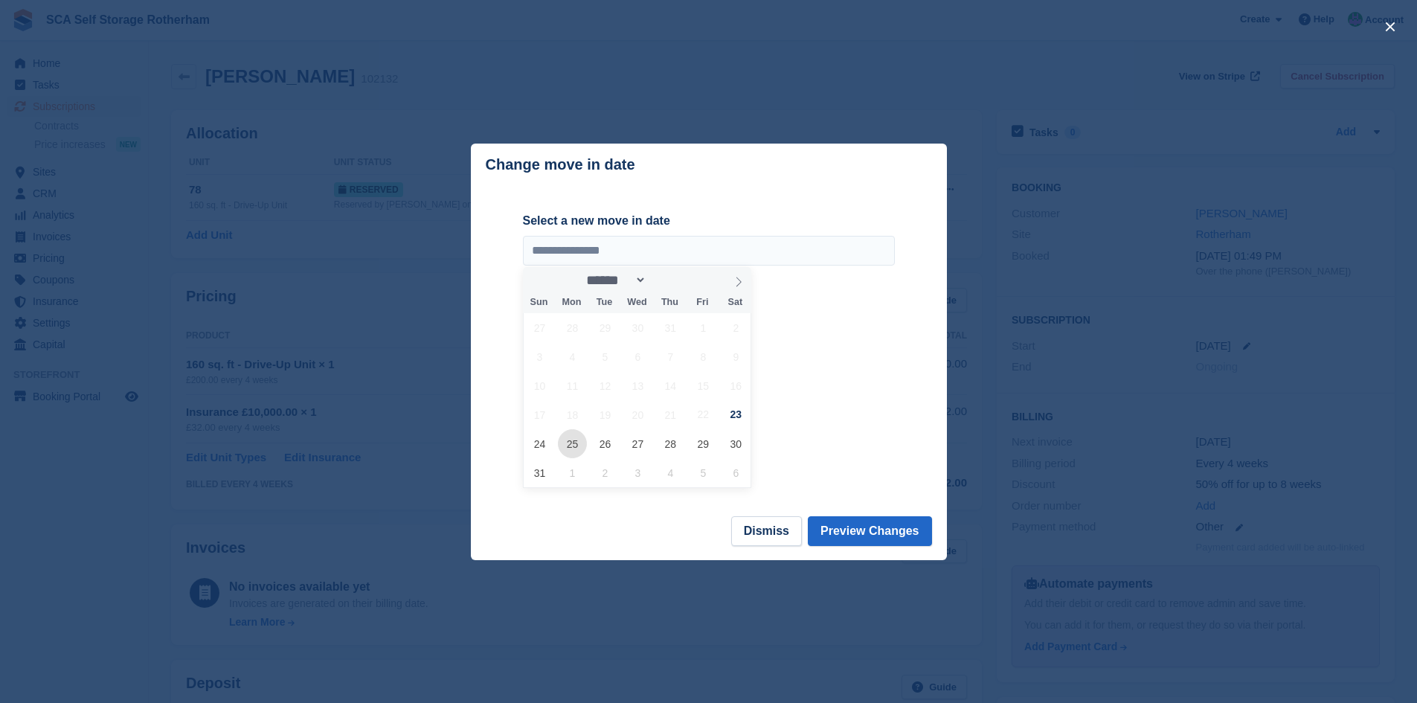
click at [580, 442] on span "25" at bounding box center [572, 443] width 29 height 29
type input "**********"
click at [861, 529] on button "Preview Changes" at bounding box center [870, 531] width 124 height 30
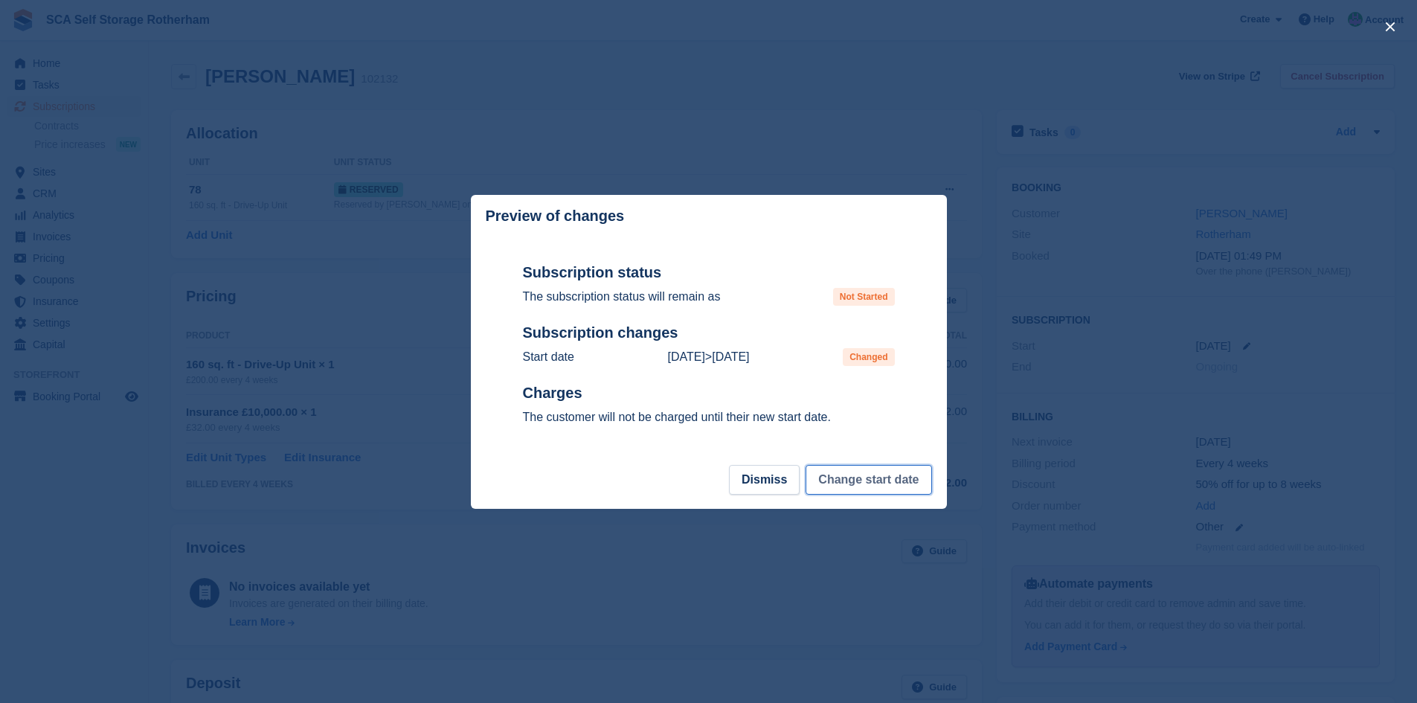
click at [882, 477] on button "Change start date" at bounding box center [868, 480] width 126 height 30
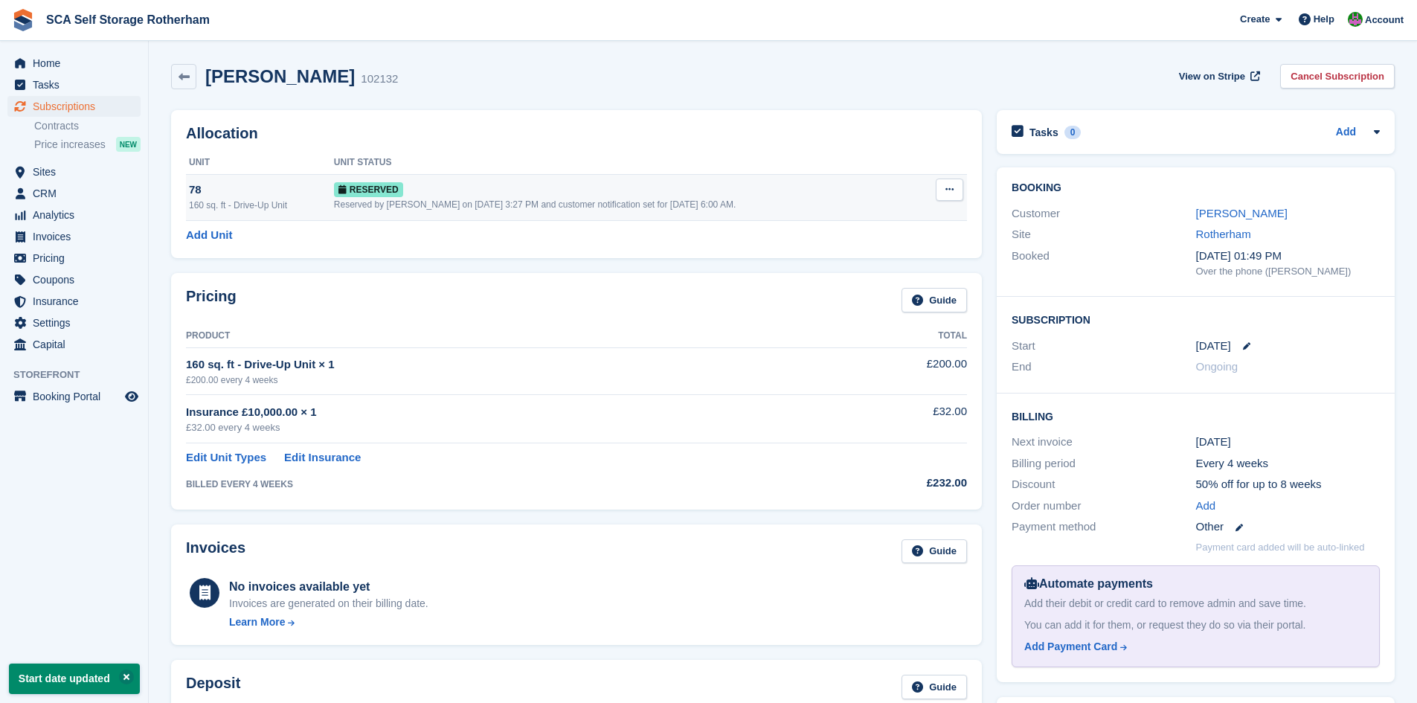
click at [959, 193] on button at bounding box center [949, 189] width 28 height 22
click at [860, 259] on p "Deallocate" at bounding box center [891, 250] width 129 height 19
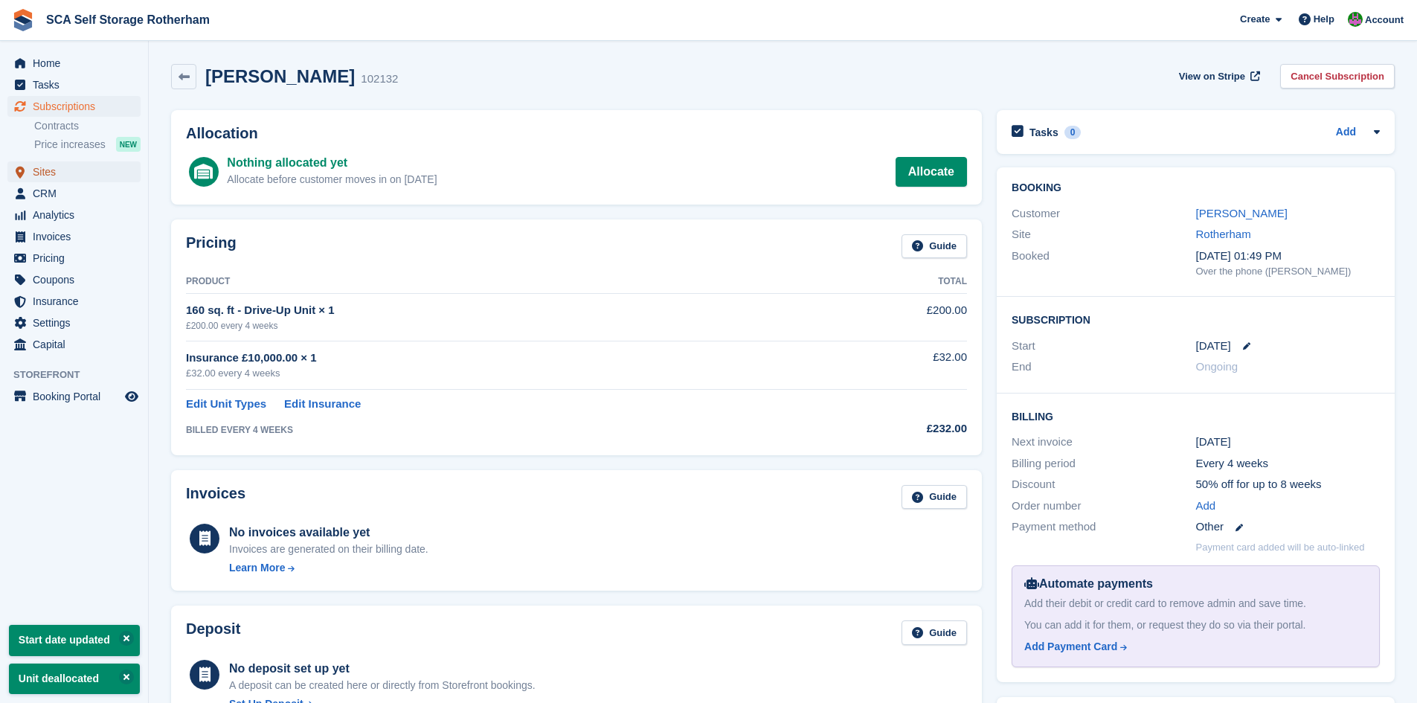
click at [42, 170] on span "Sites" at bounding box center [77, 171] width 89 height 21
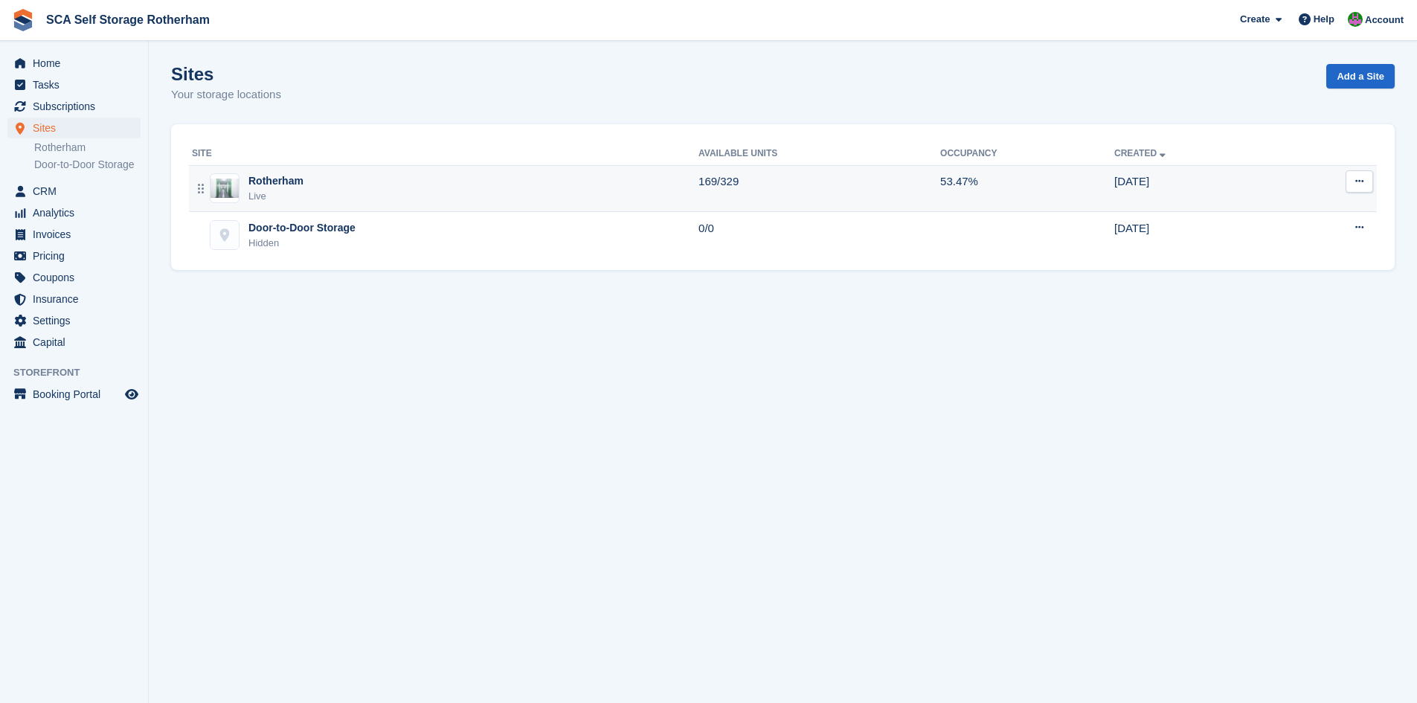
click at [271, 190] on div "Live" at bounding box center [275, 196] width 55 height 15
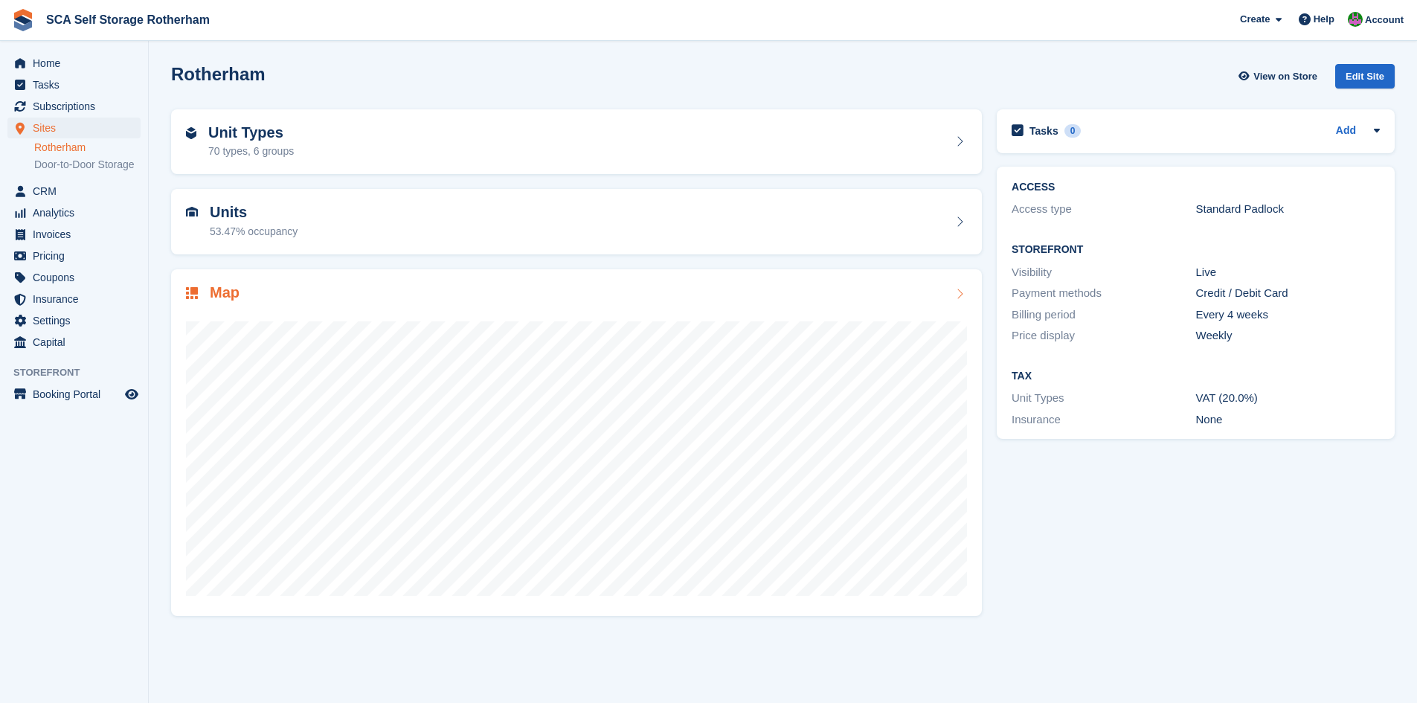
click at [207, 307] on div at bounding box center [576, 451] width 781 height 297
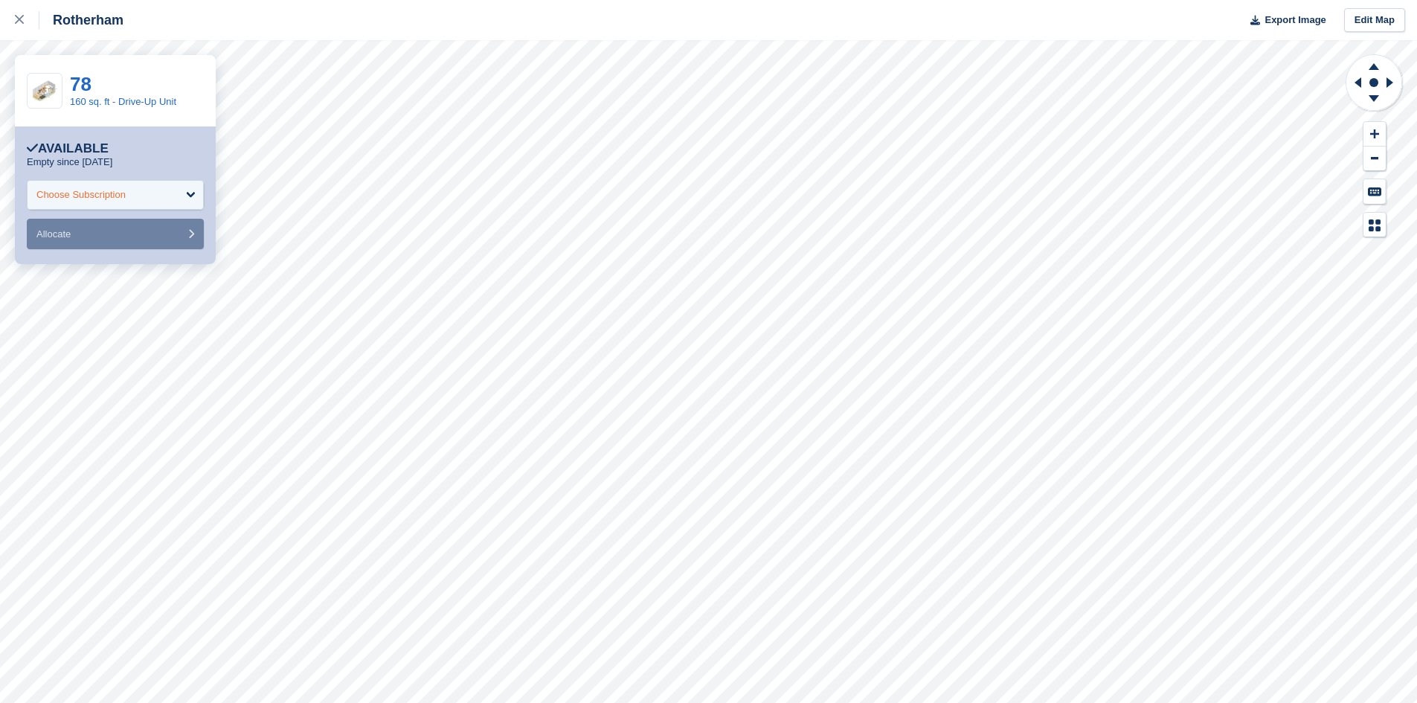
click at [82, 199] on div "Choose Subscription" at bounding box center [80, 194] width 89 height 15
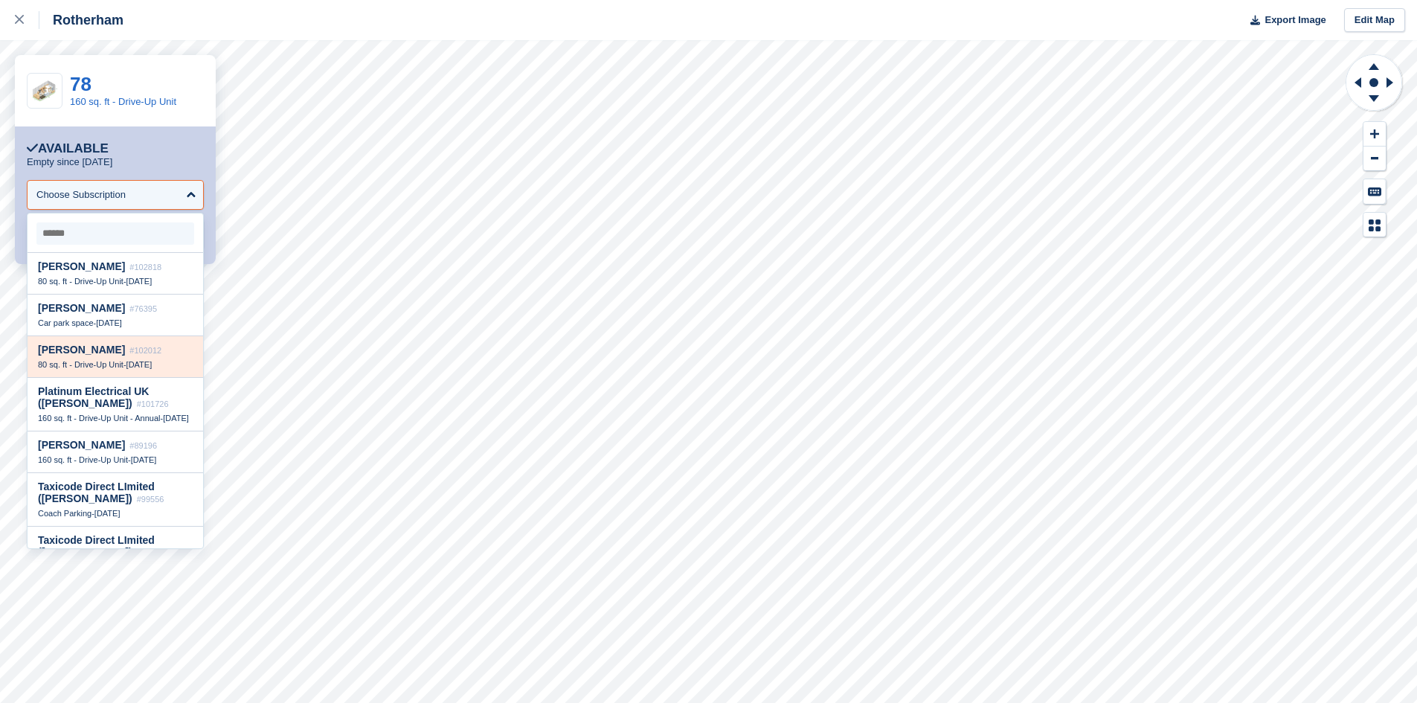
scroll to position [149, 0]
click at [101, 353] on div "Mickey Hurst #102012" at bounding box center [115, 347] width 155 height 13
select select "******"
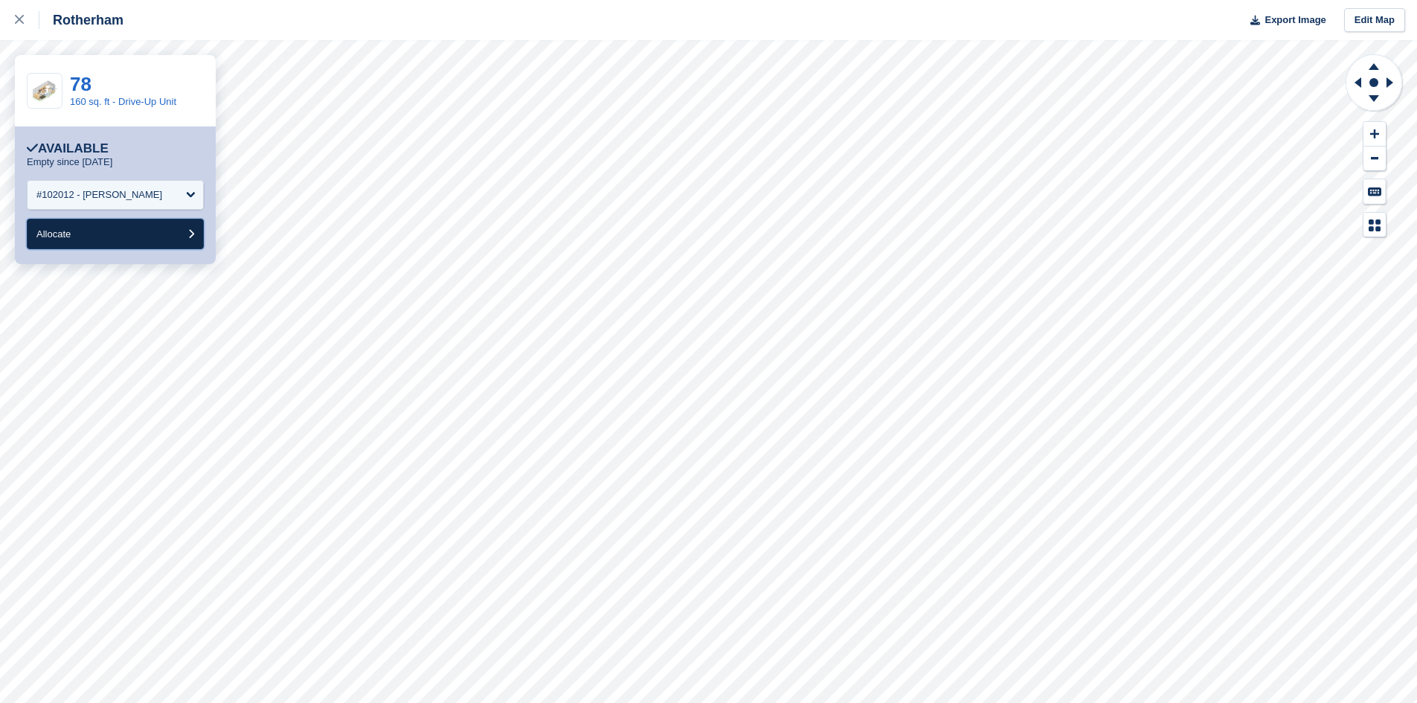
click at [123, 227] on button "Allocate" at bounding box center [115, 234] width 177 height 30
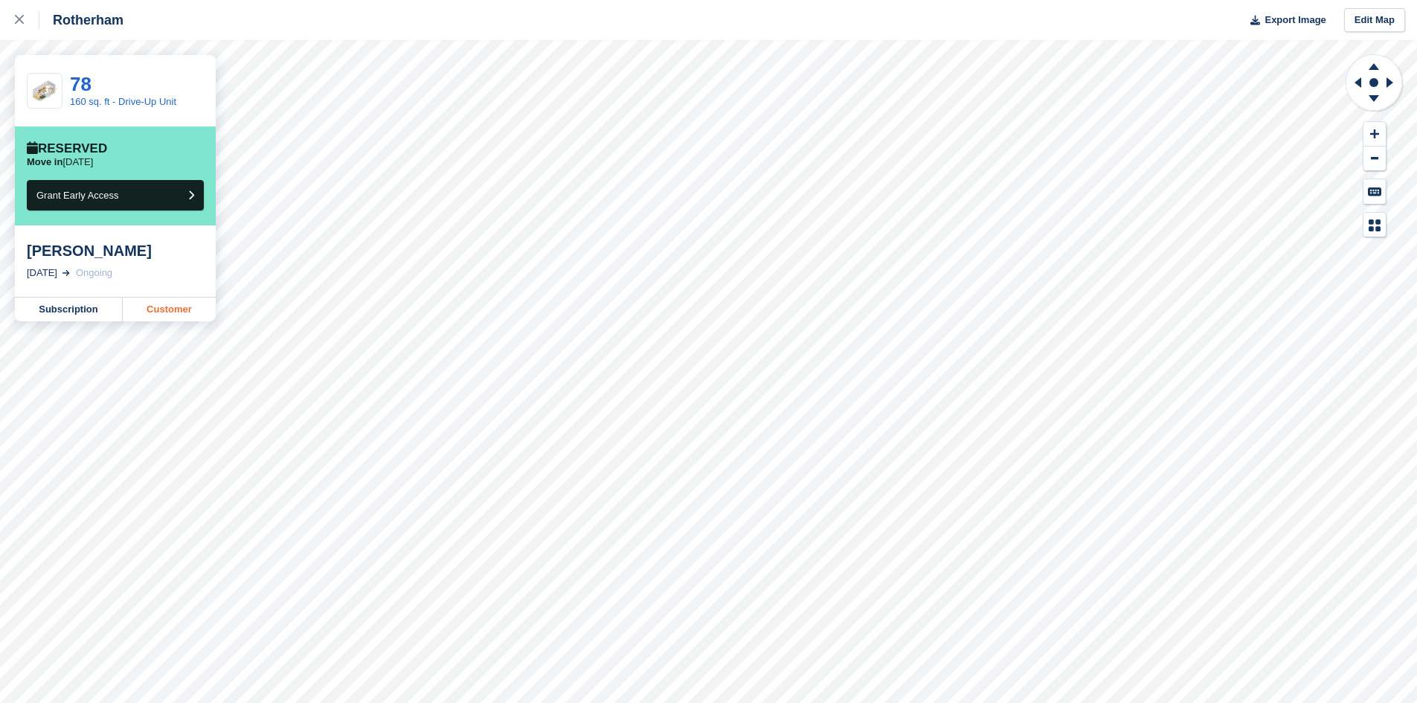
click at [172, 306] on link "Customer" at bounding box center [169, 309] width 93 height 24
click at [10, 18] on link at bounding box center [19, 20] width 39 height 40
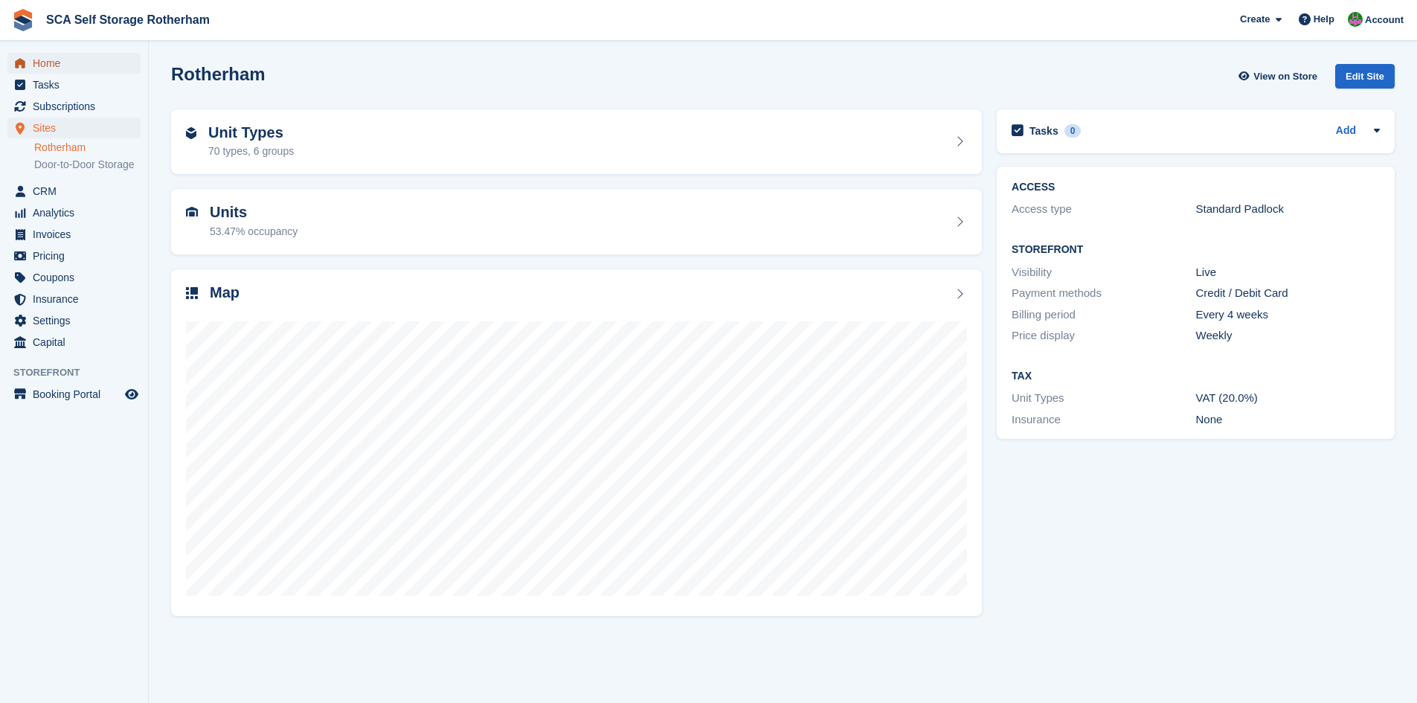
click at [54, 66] on span "Home" at bounding box center [77, 63] width 89 height 21
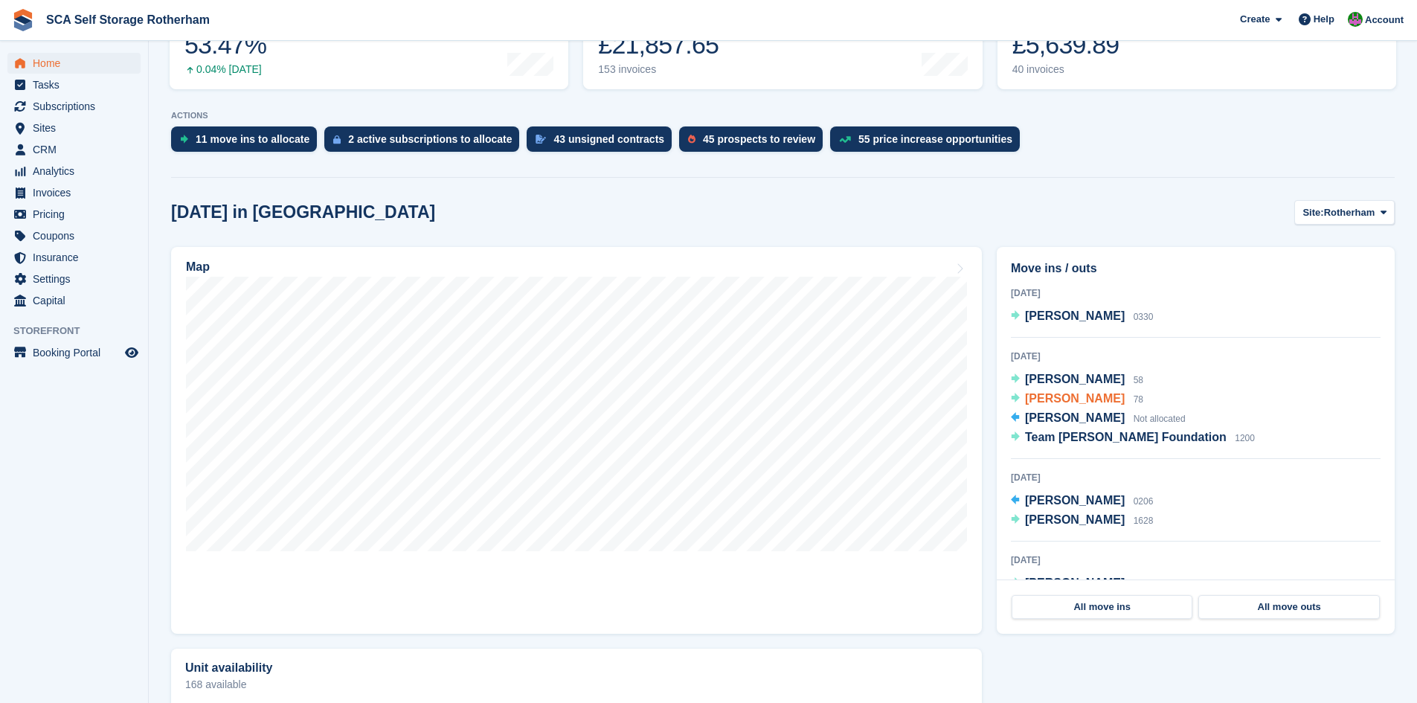
click at [1087, 403] on span "[PERSON_NAME]" at bounding box center [1075, 398] width 100 height 13
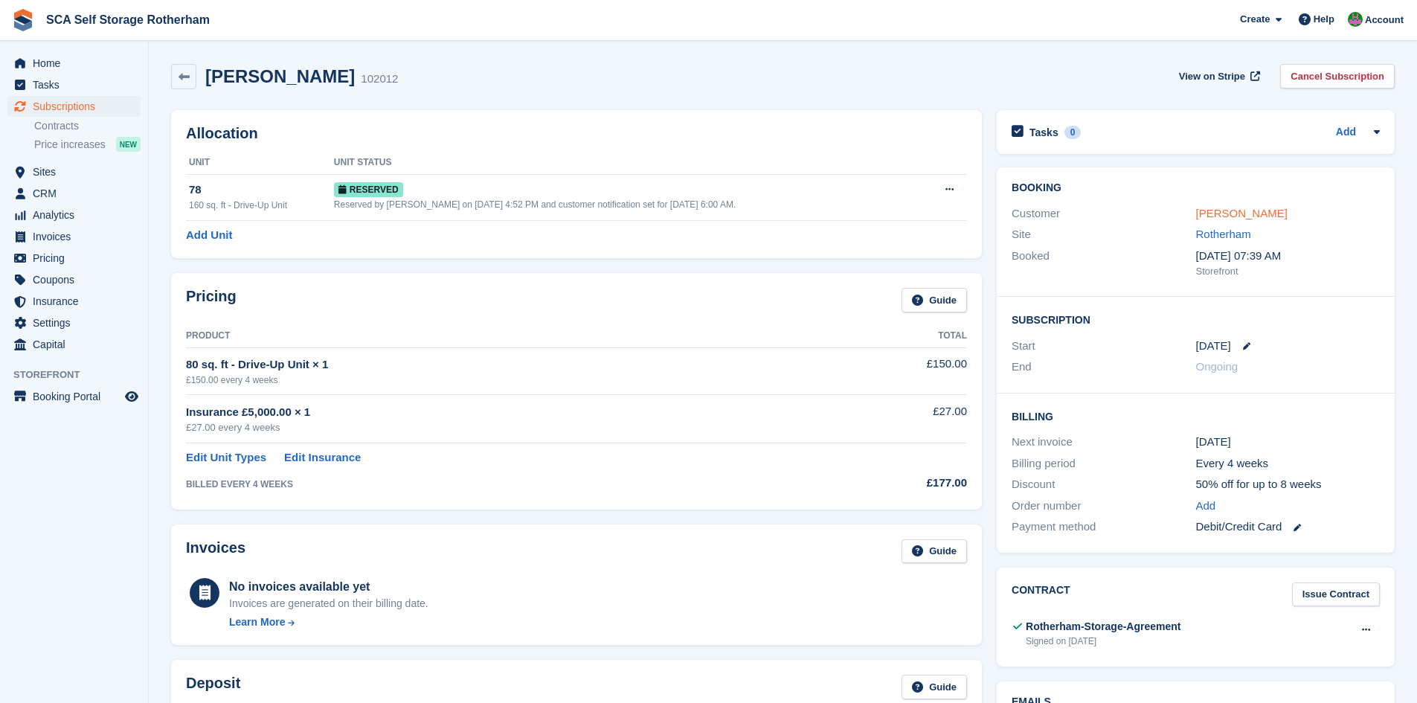
click at [1254, 211] on link "[PERSON_NAME]" at bounding box center [1241, 213] width 91 height 13
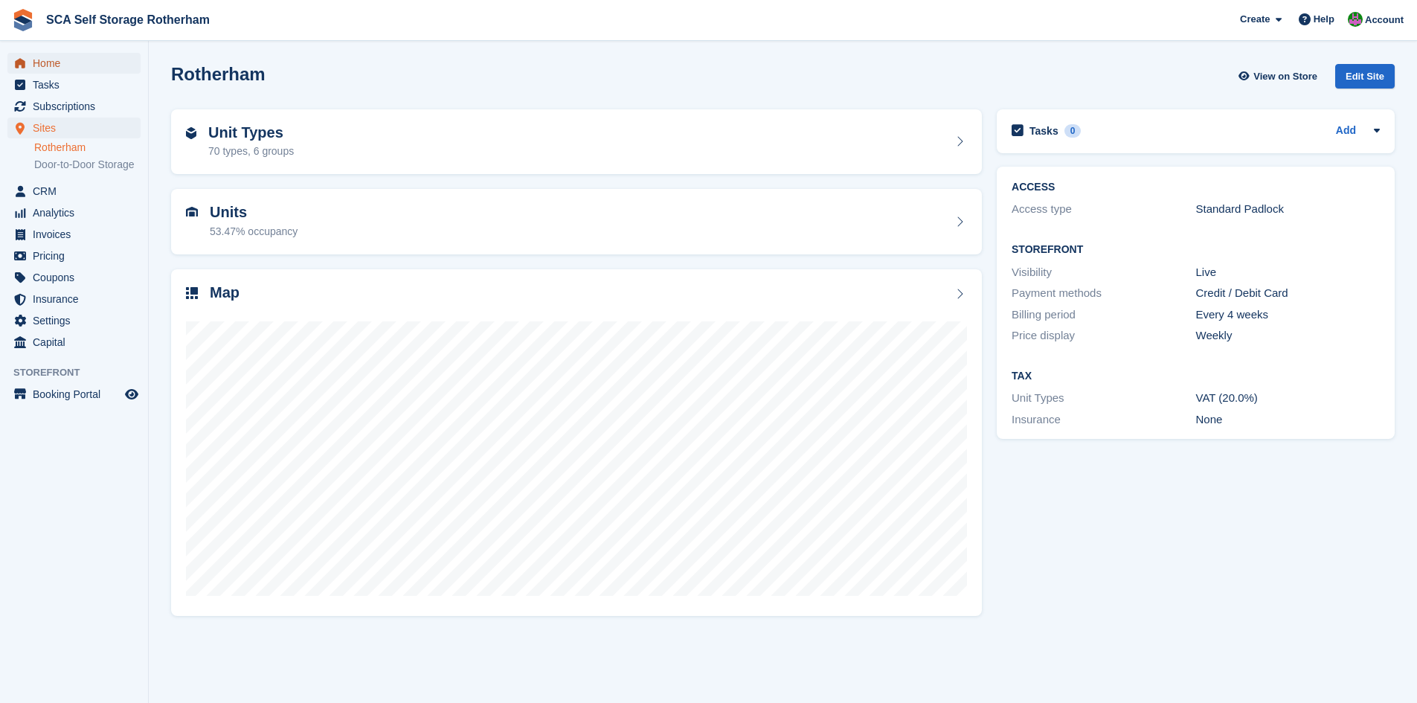
click at [75, 68] on span "Home" at bounding box center [77, 63] width 89 height 21
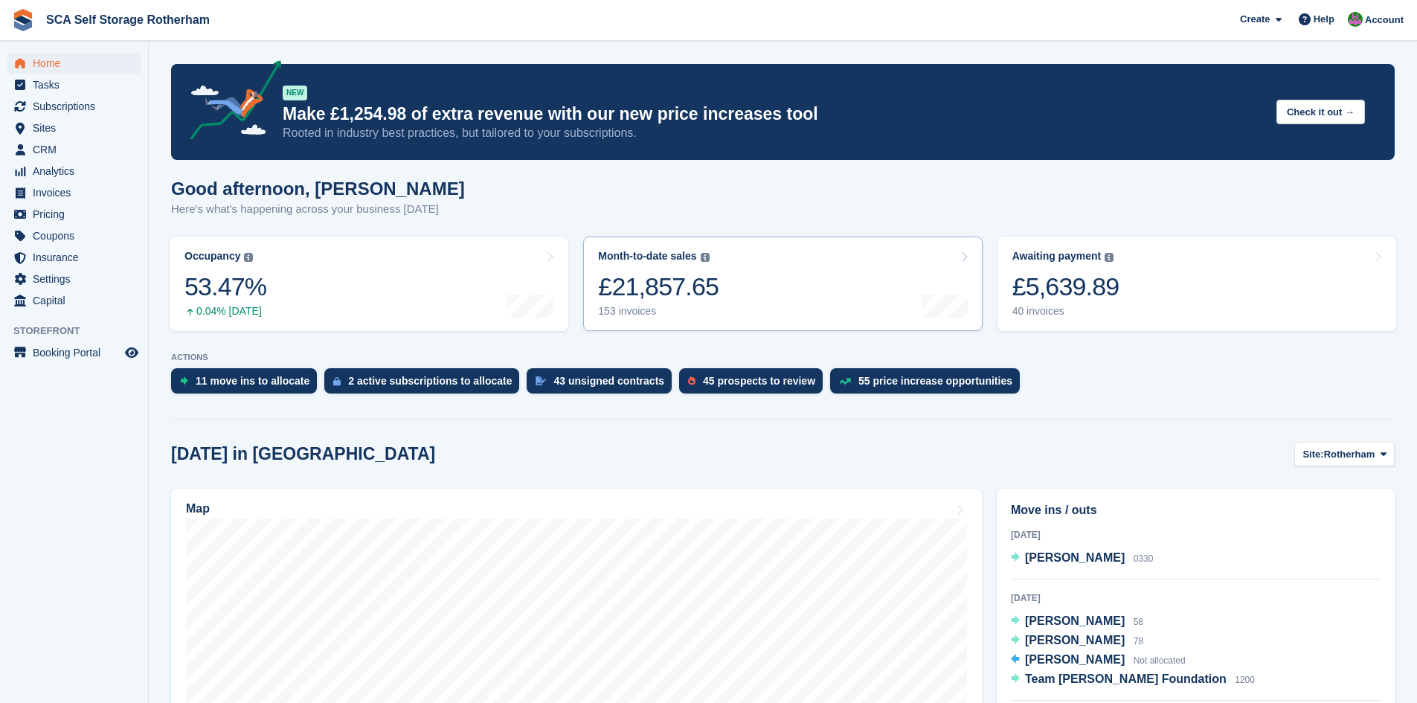
scroll to position [316, 0]
